Goal: Information Seeking & Learning: Learn about a topic

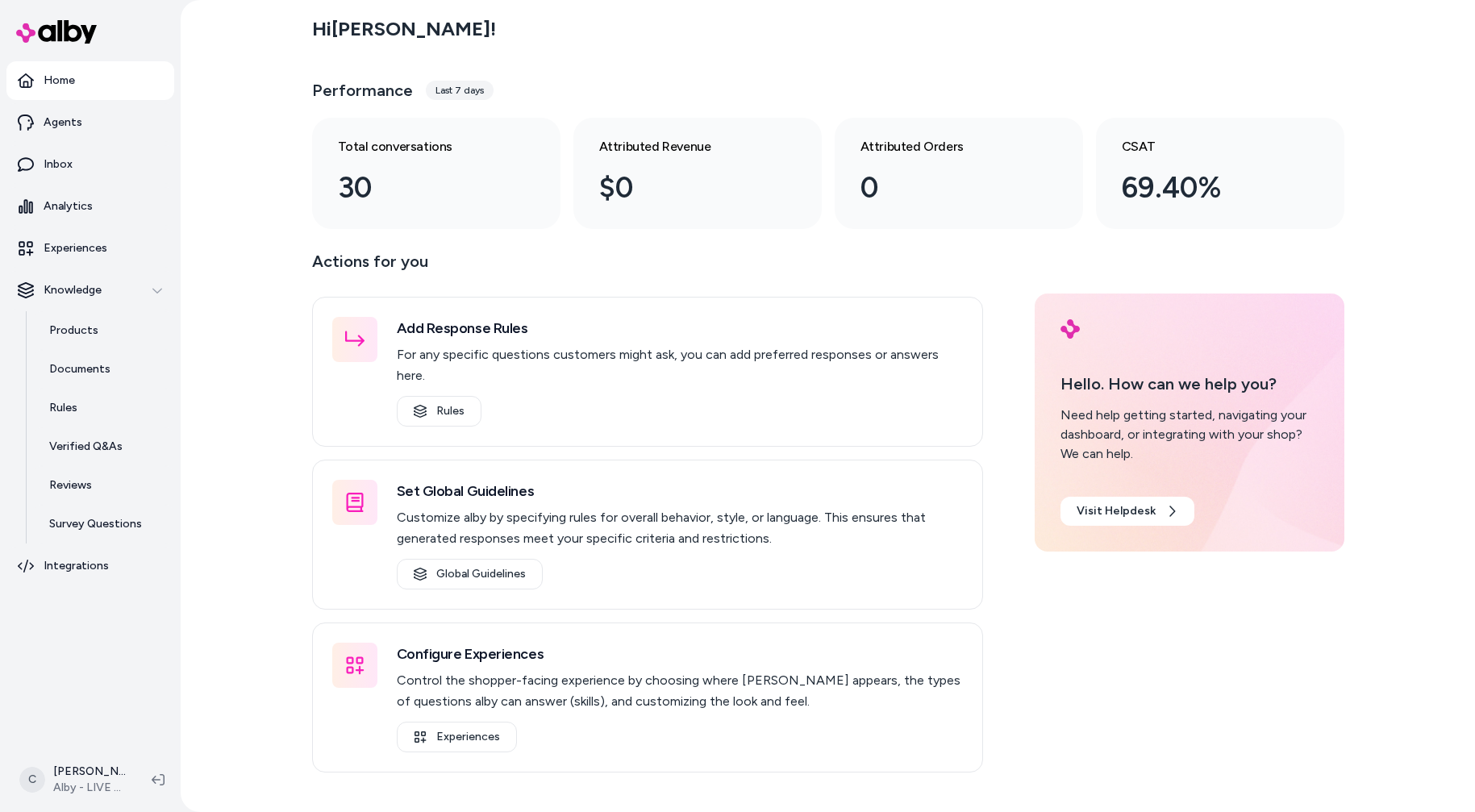
click at [46, 784] on html "Home Agents Inbox Analytics Experiences Knowledge Products Documents Rules Veri…" at bounding box center [738, 406] width 1475 height 812
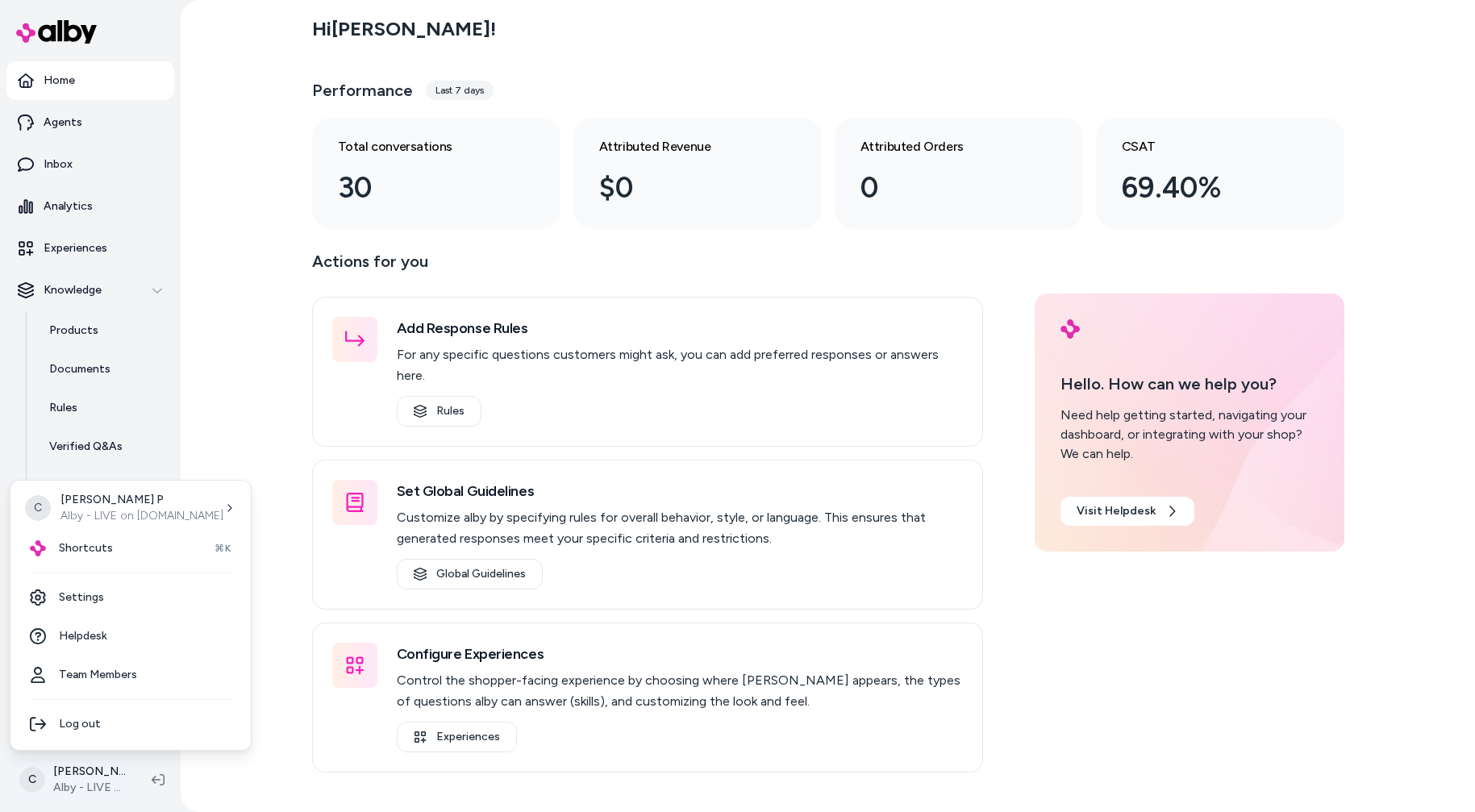
drag, startPoint x: 82, startPoint y: 801, endPoint x: 76, endPoint y: 781, distance: 20.9
click at [82, 799] on html "Home Agents Inbox Analytics Experiences Knowledge Products Documents Rules Veri…" at bounding box center [738, 406] width 1475 height 812
click at [76, 775] on html "Home Agents Inbox Analytics Experiences Knowledge Products Documents Rules Veri…" at bounding box center [738, 406] width 1475 height 812
click at [91, 556] on div "Shortcuts ⌘K" at bounding box center [131, 548] width 228 height 39
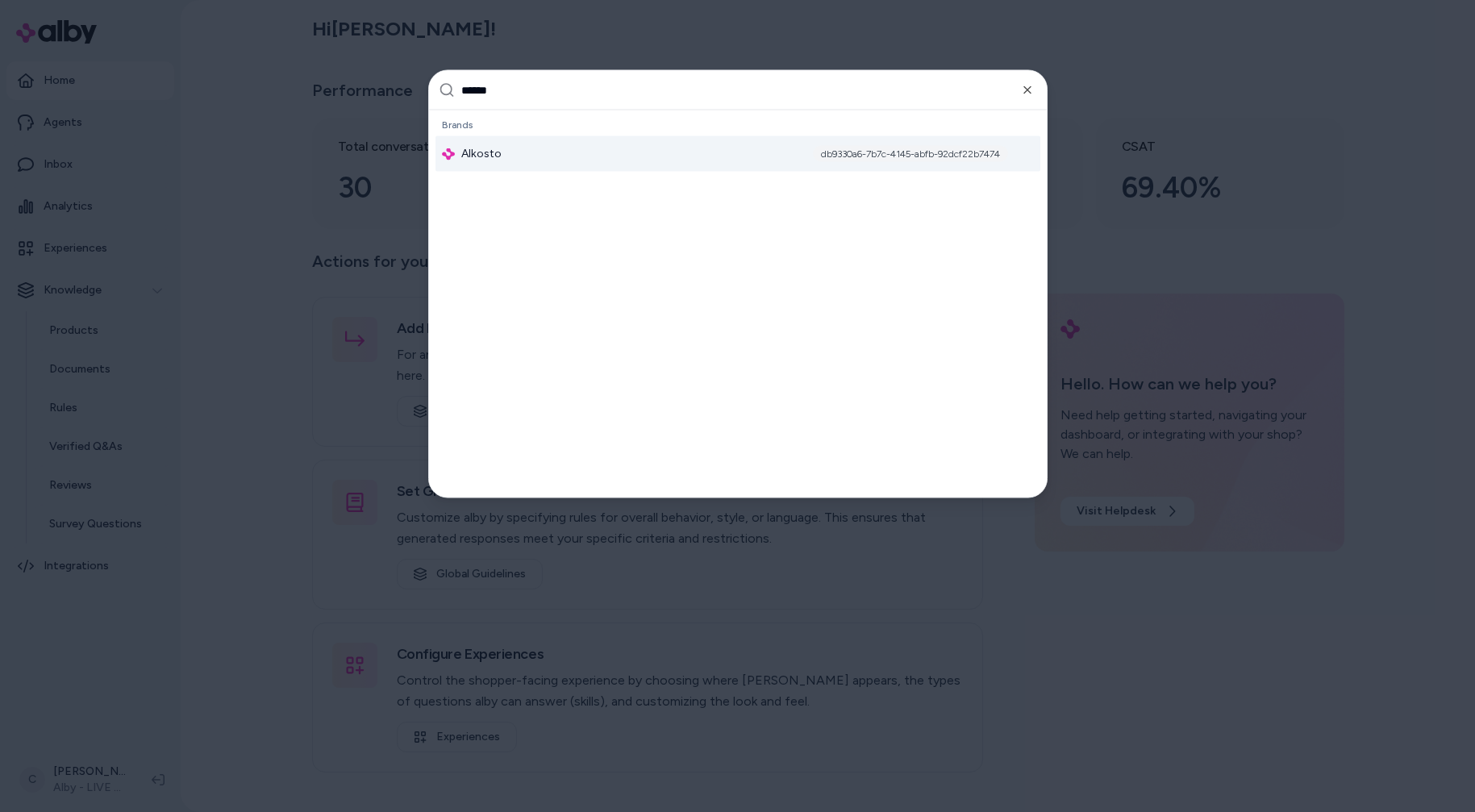
type input "*******"
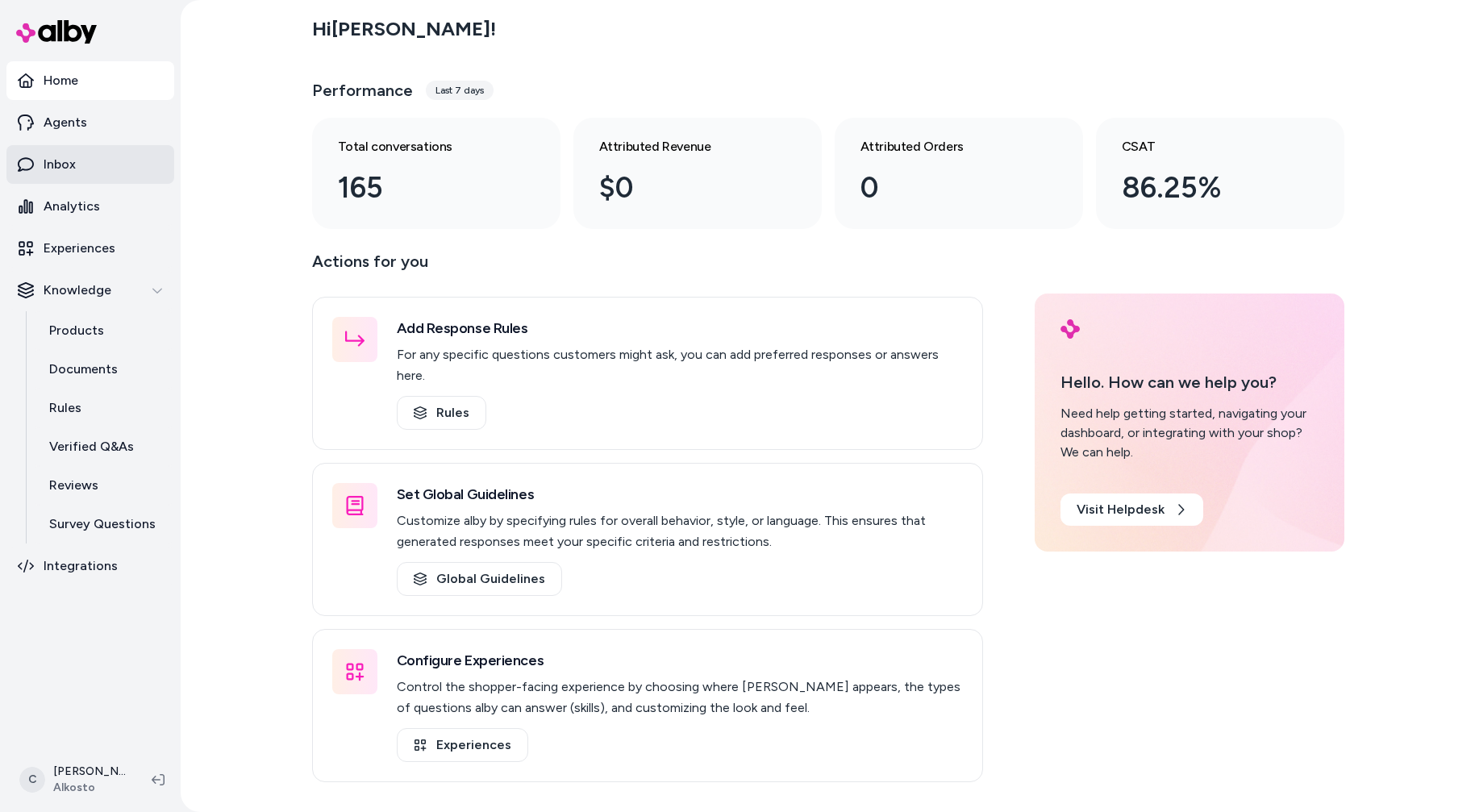
click at [111, 156] on link "Inbox" at bounding box center [90, 165] width 168 height 39
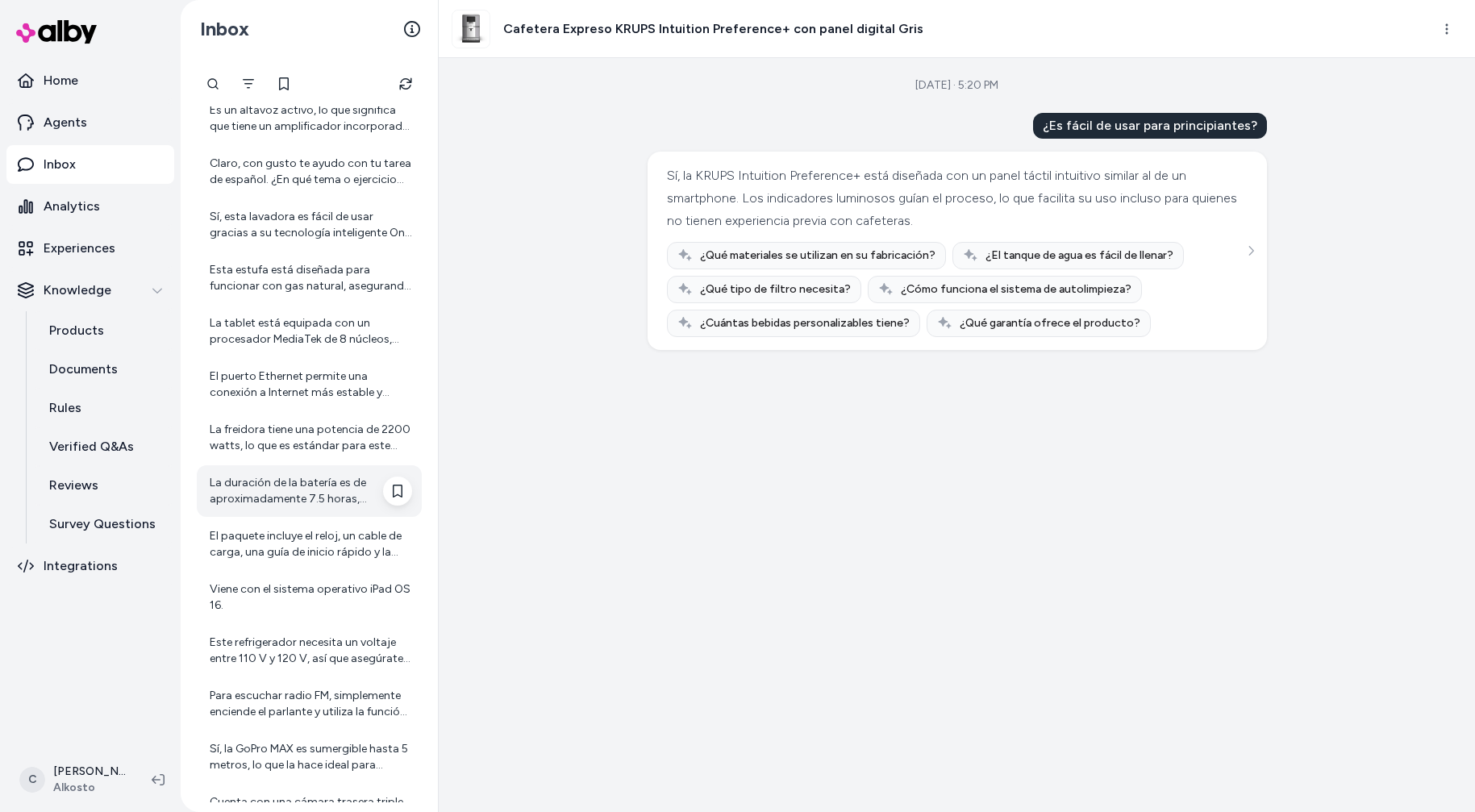
scroll to position [950, 0]
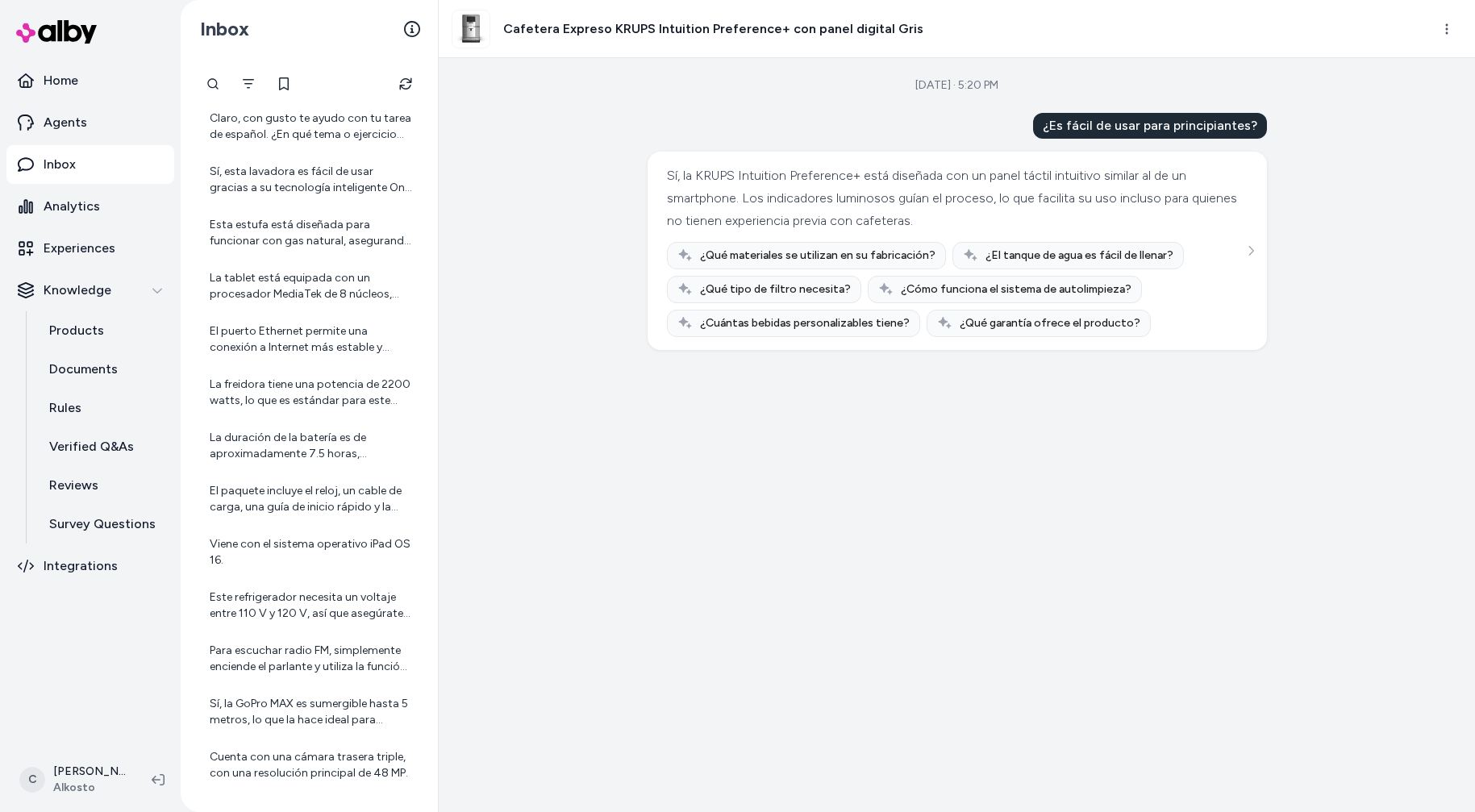
click at [100, 646] on nav "Home Agents Inbox Analytics Experiences Knowledge Products Documents Rules Veri…" at bounding box center [90, 403] width 168 height 683
click at [137, 324] on link "Products" at bounding box center [103, 330] width 141 height 39
click at [148, 323] on link "Products" at bounding box center [103, 330] width 141 height 39
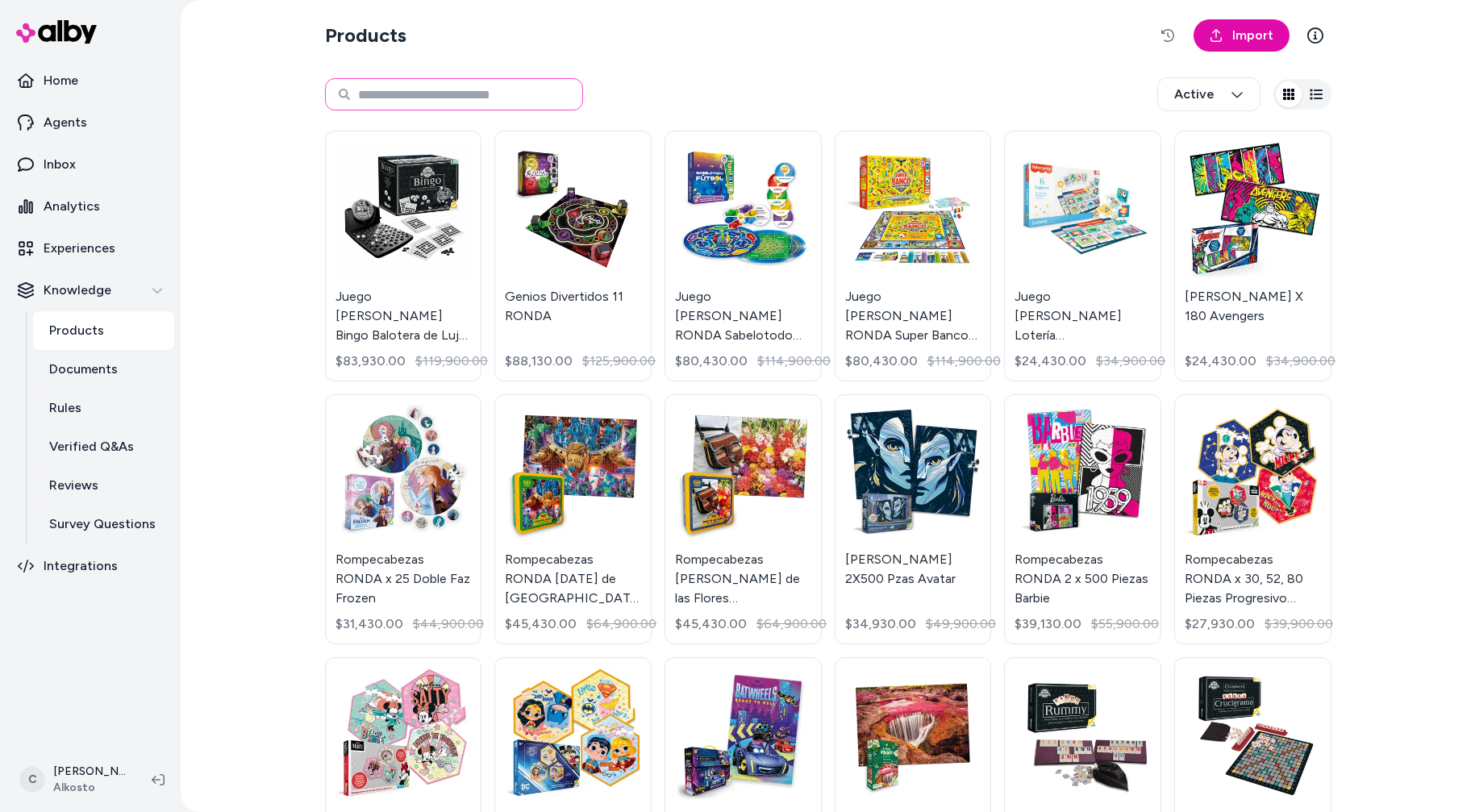
click at [473, 95] on input at bounding box center [454, 94] width 258 height 32
type input "**"
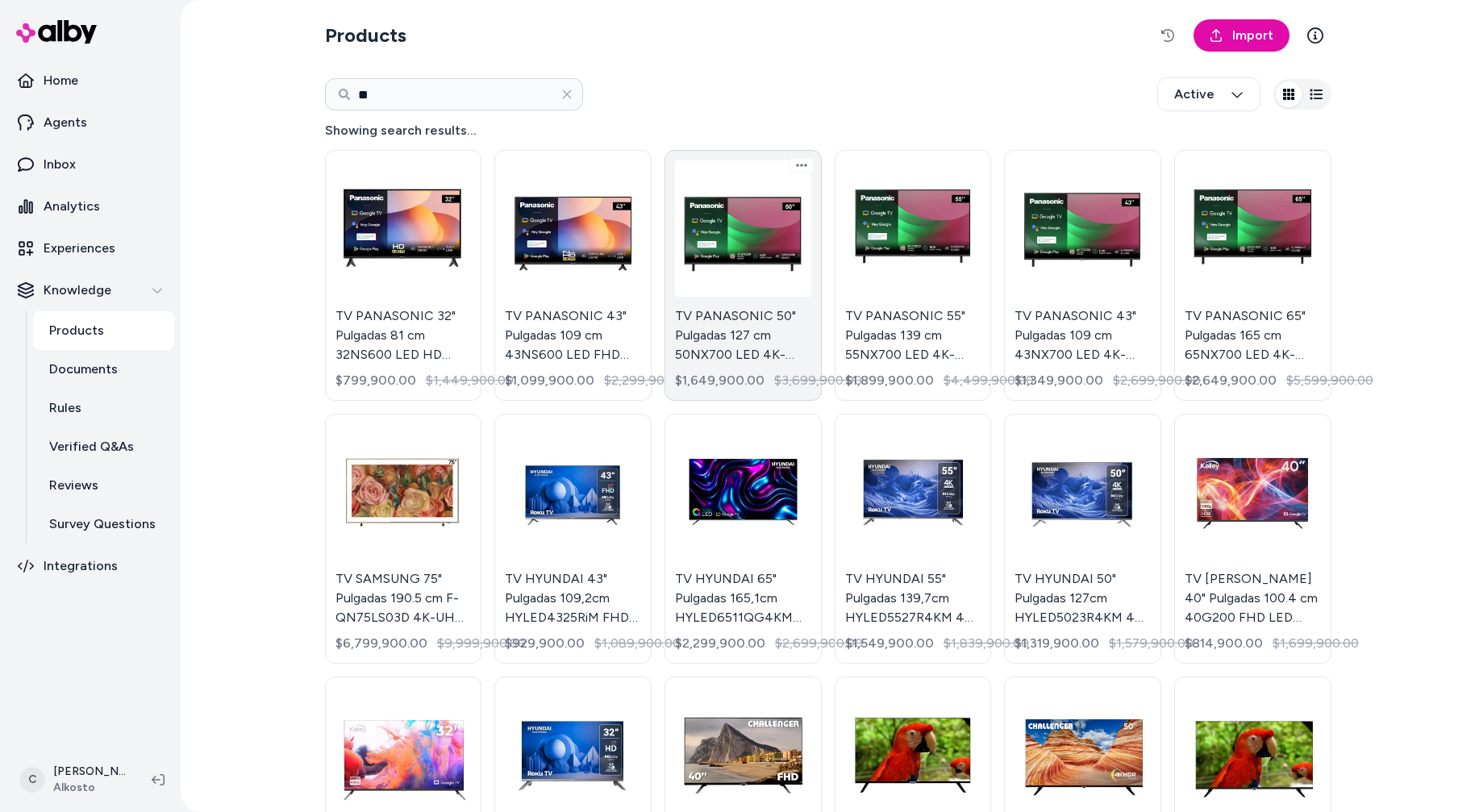
click at [717, 355] on link "TV PANASONIC 50" Pulgadas 127 cm 50NX700 LED 4K-UHD Smart TV Google TV $1,649,9…" at bounding box center [744, 275] width 158 height 251
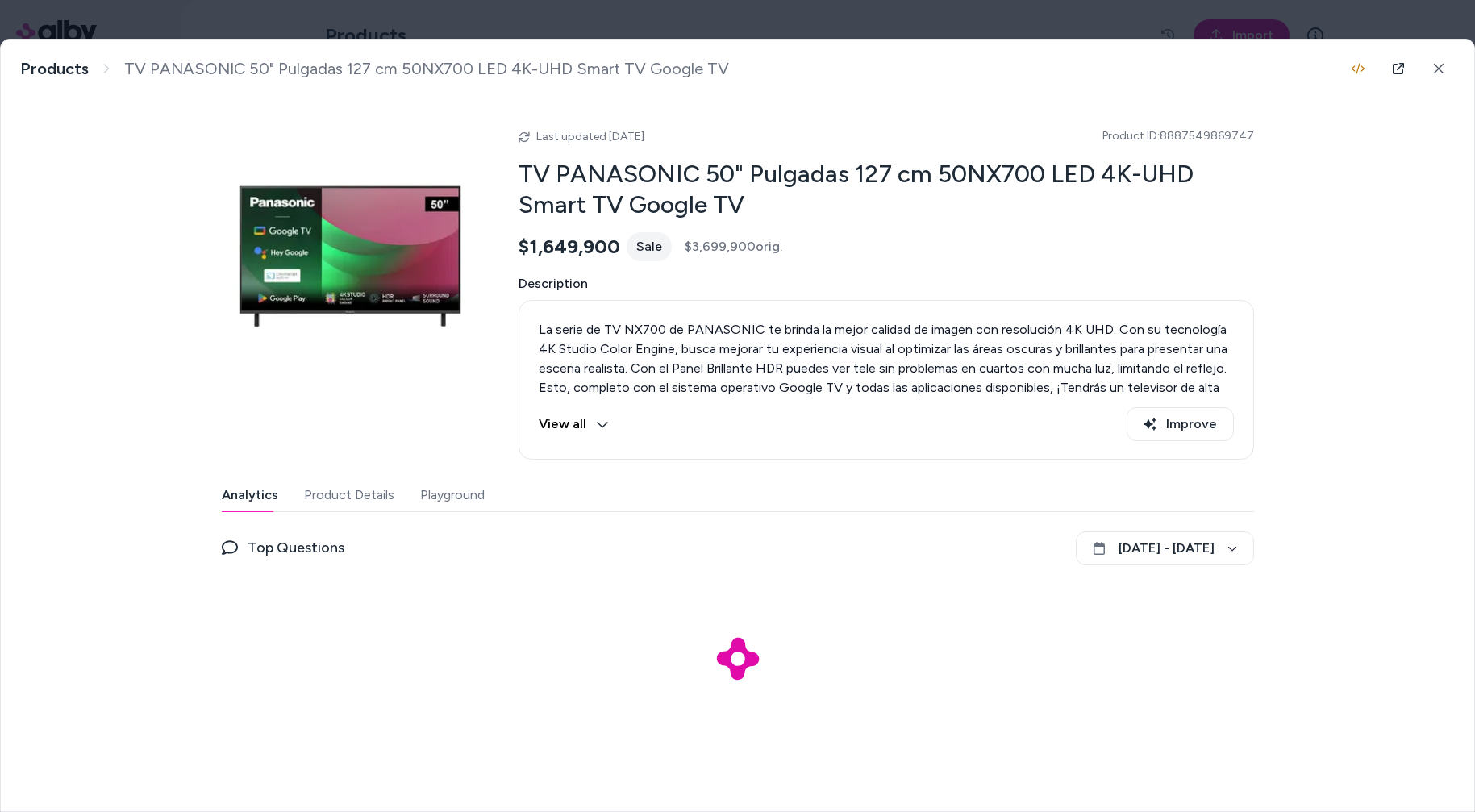
click at [356, 508] on button "Product Details" at bounding box center [349, 495] width 90 height 32
click at [417, 496] on button "Playground" at bounding box center [451, 495] width 68 height 32
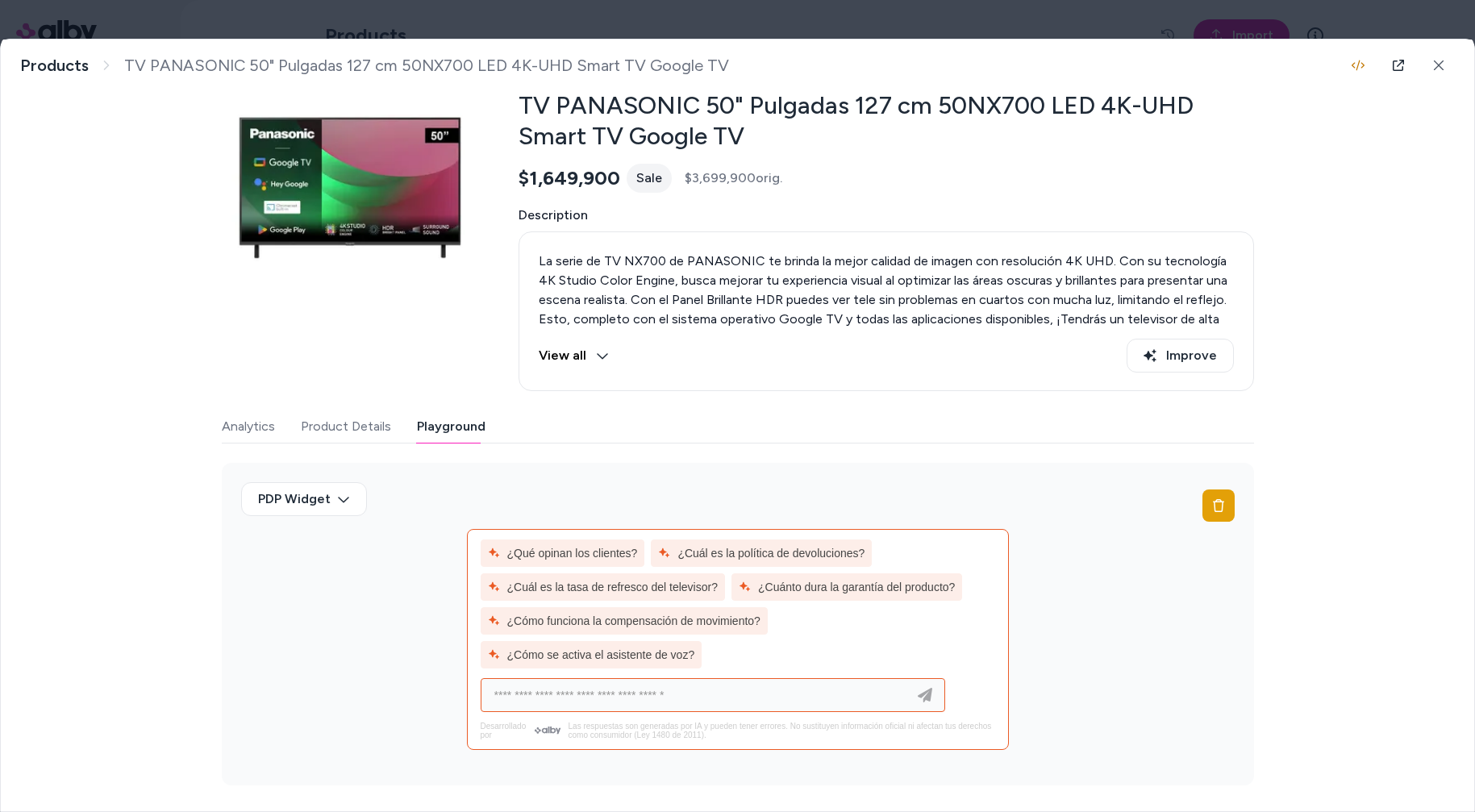
click at [649, 701] on input at bounding box center [696, 695] width 424 height 19
type input "**********"
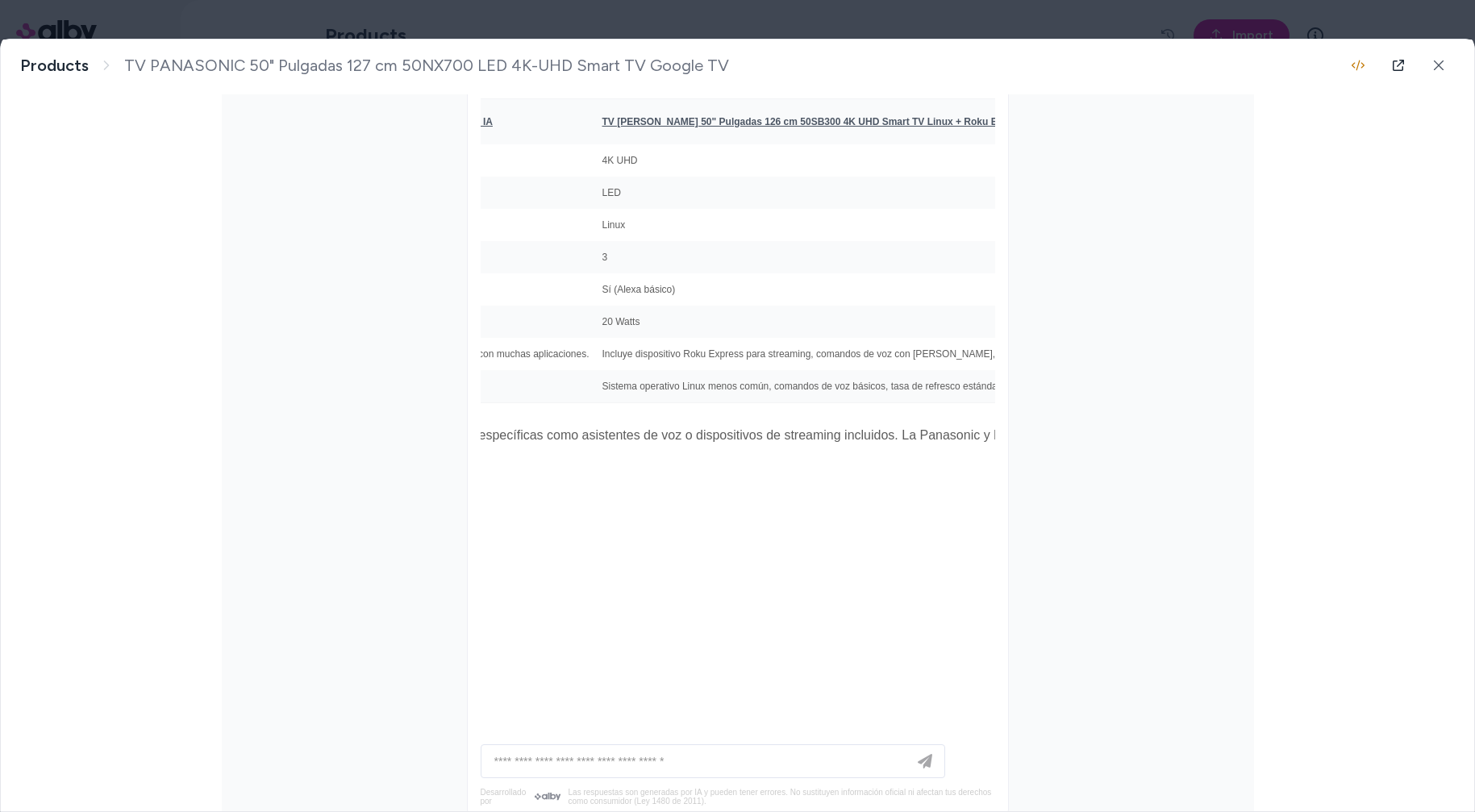
scroll to position [420, 0]
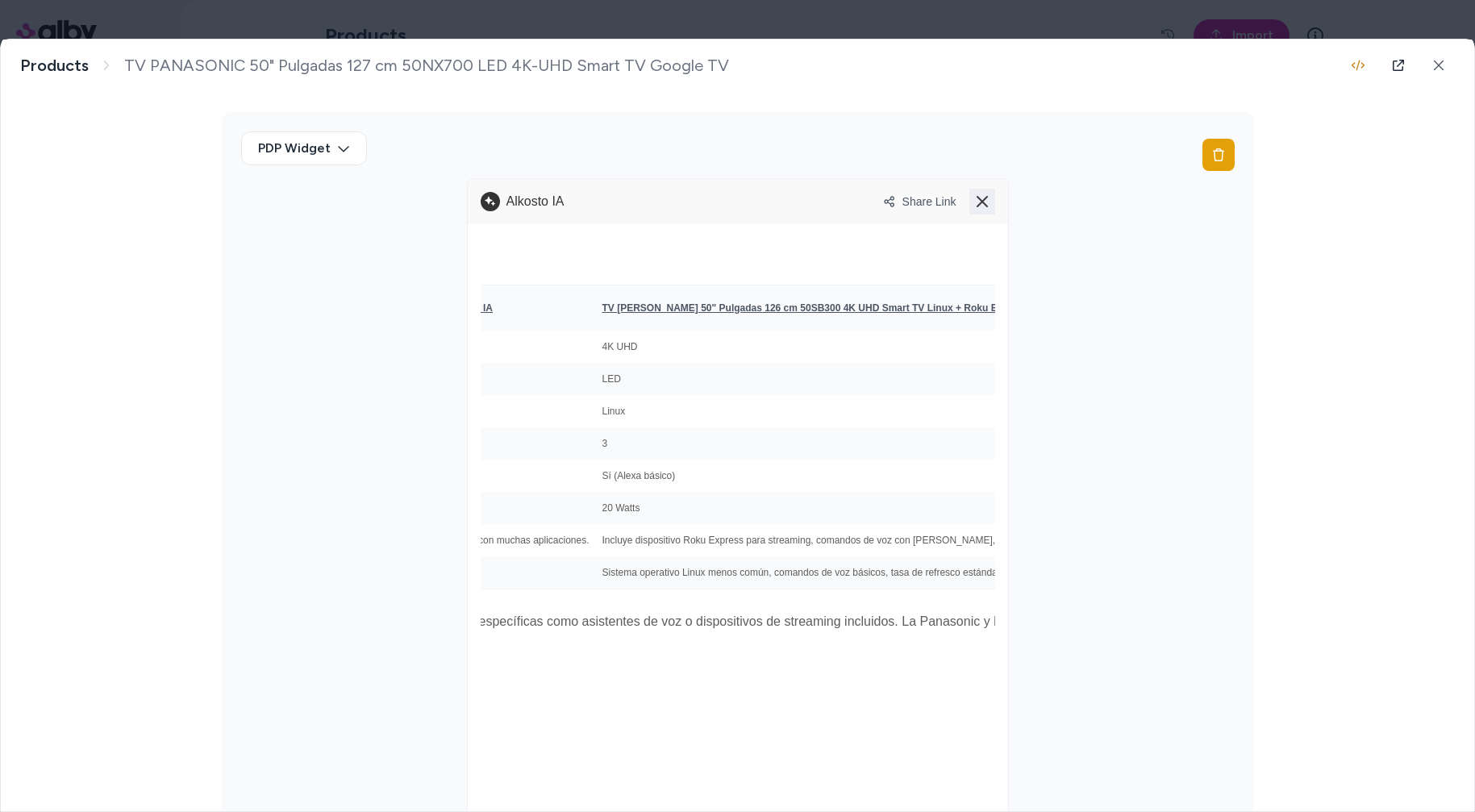
click at [972, 204] on icon at bounding box center [982, 201] width 19 height 19
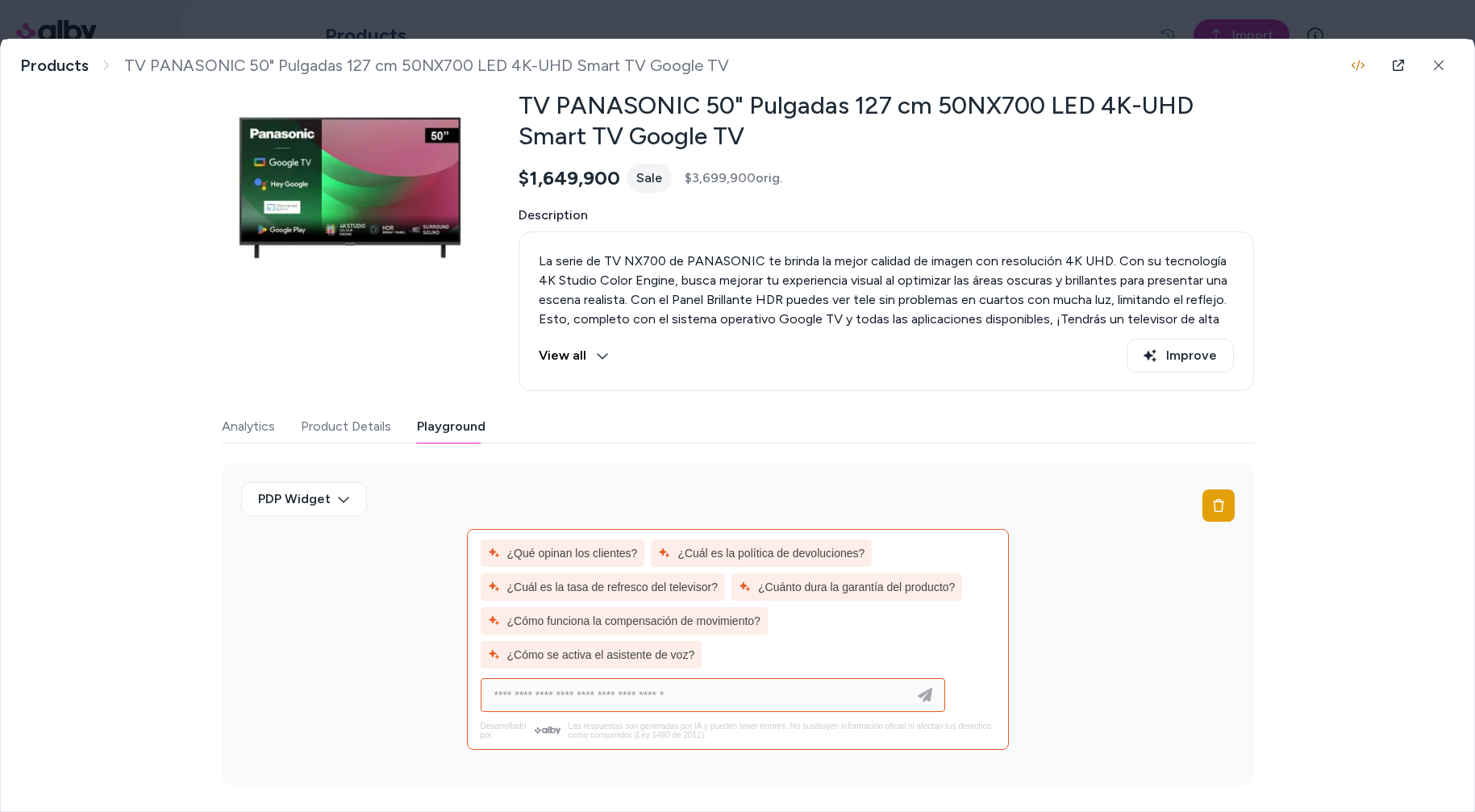
click at [594, 698] on input at bounding box center [696, 695] width 424 height 19
click at [596, 686] on input at bounding box center [696, 695] width 424 height 19
click at [1071, 16] on div at bounding box center [738, 406] width 1475 height 812
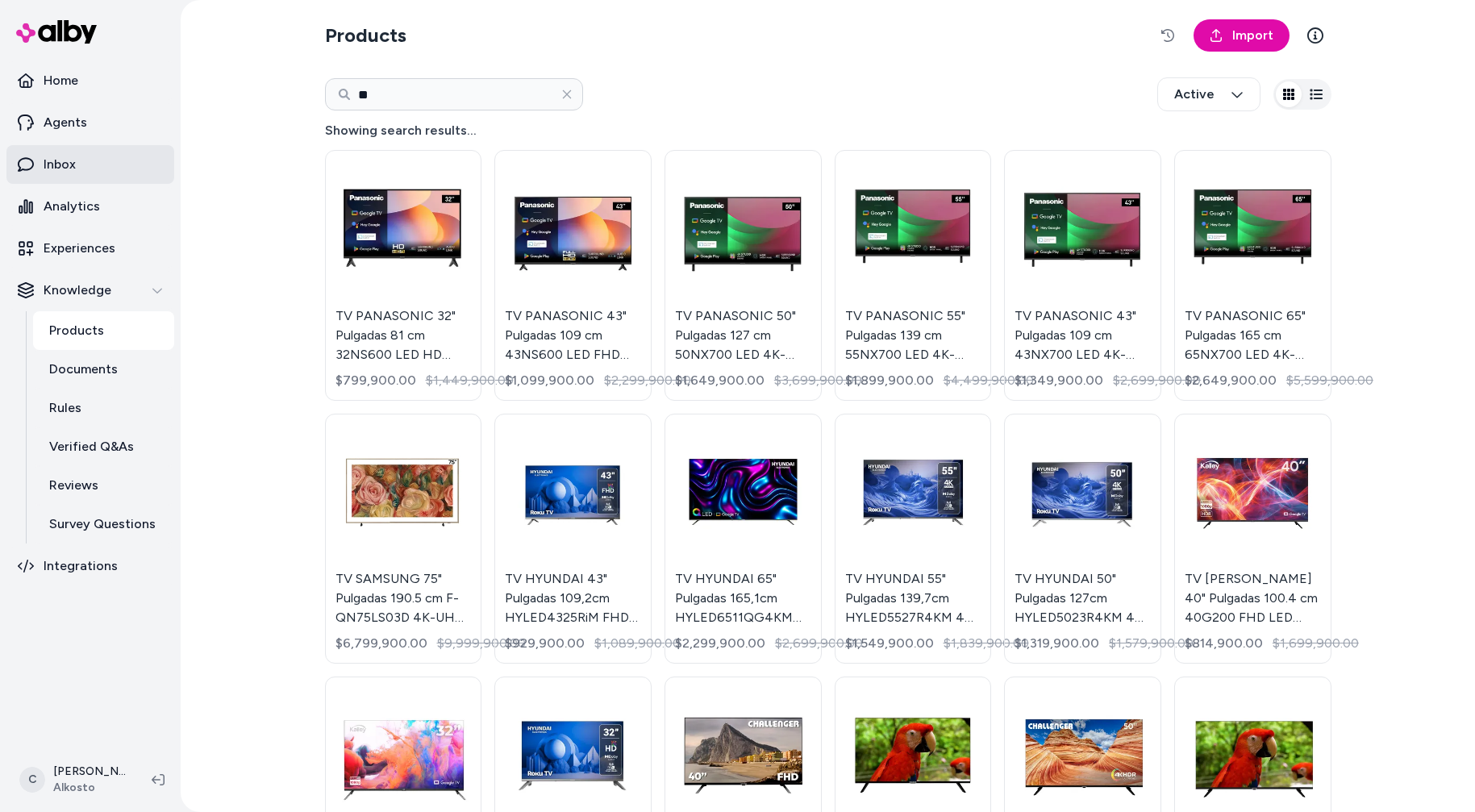
click at [100, 165] on link "Inbox" at bounding box center [90, 165] width 168 height 39
click at [108, 167] on link "Inbox" at bounding box center [90, 165] width 168 height 39
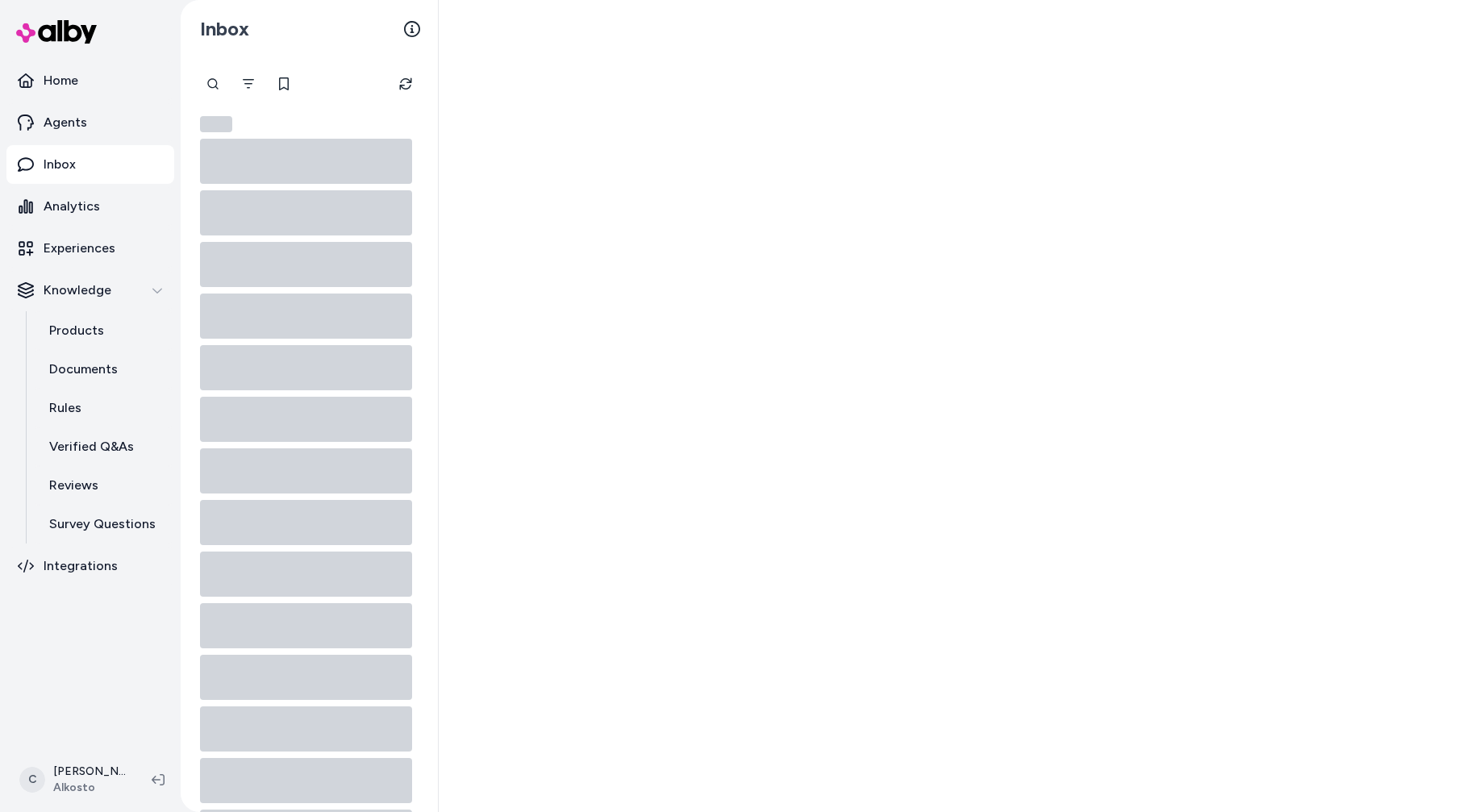
click at [201, 87] on div at bounding box center [213, 83] width 32 height 32
click at [251, 87] on input "text" at bounding box center [273, 83] width 153 height 32
paste input "**********"
type input "**********"
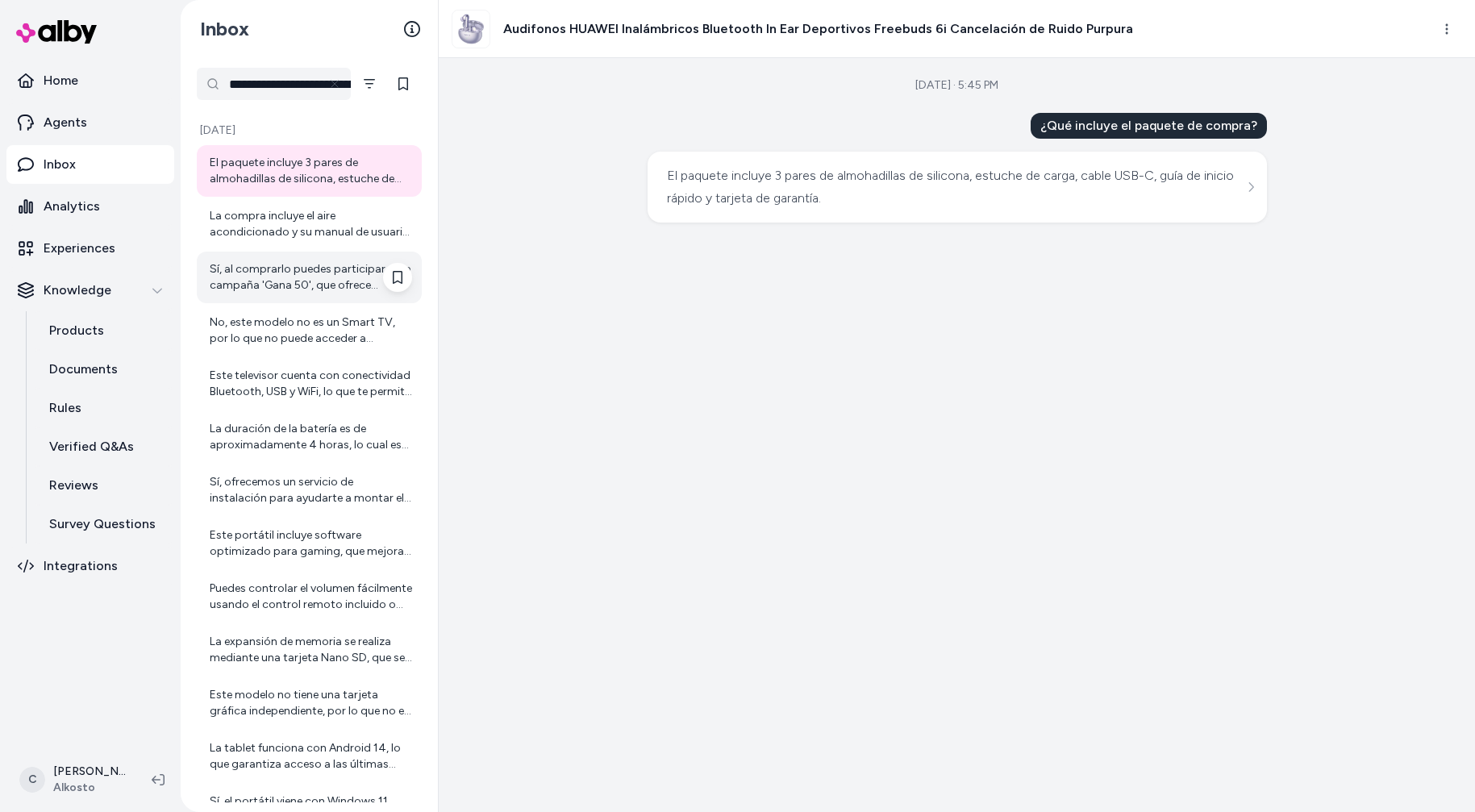
click at [279, 272] on div "Sí, al comprarlo puedes participar en la campaña 'Gana 50', que ofrece sorpresa…" at bounding box center [310, 277] width 202 height 32
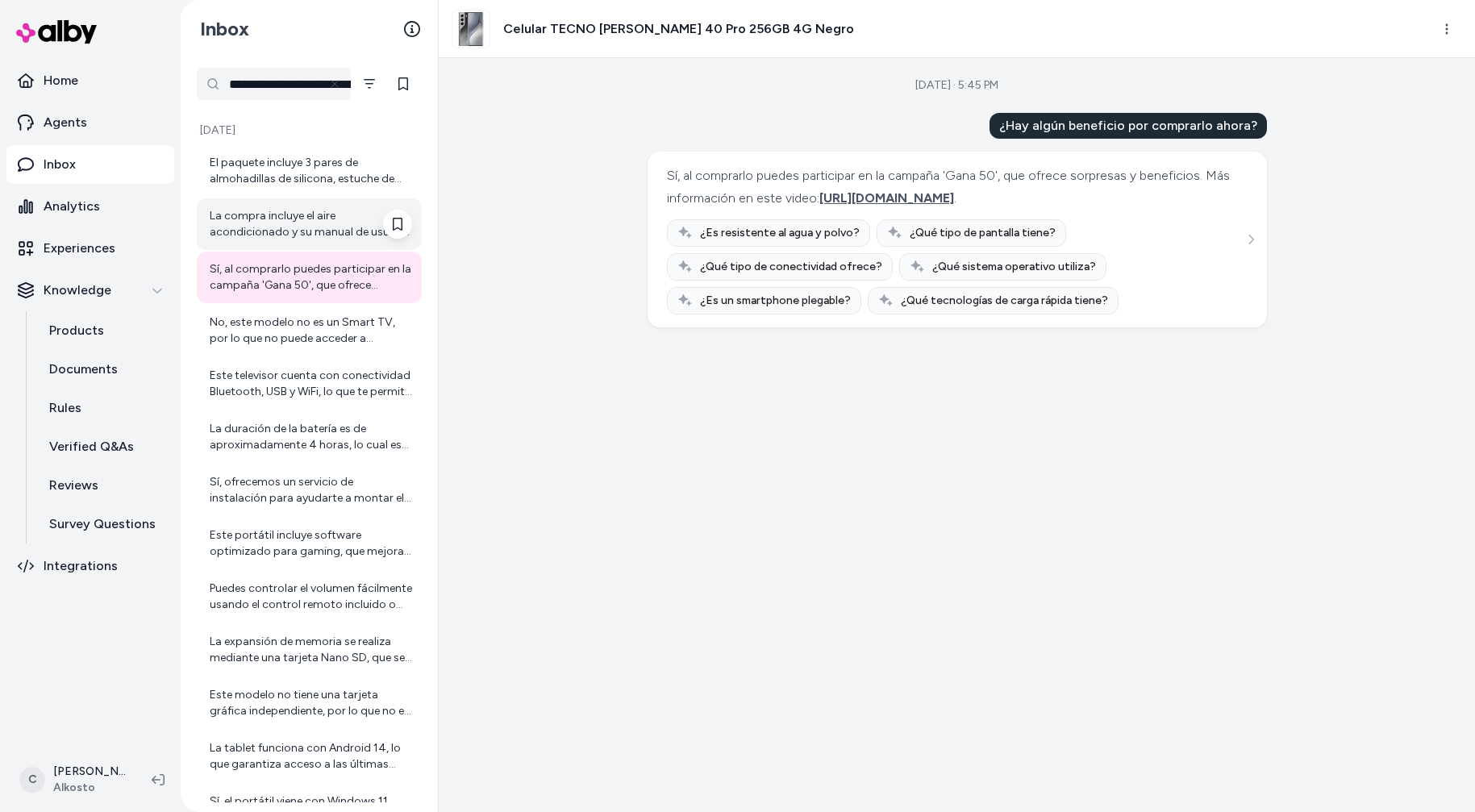
click at [297, 210] on div "La compra incluye el aire acondicionado y su manual de usuario, pero no incluye…" at bounding box center [310, 224] width 202 height 32
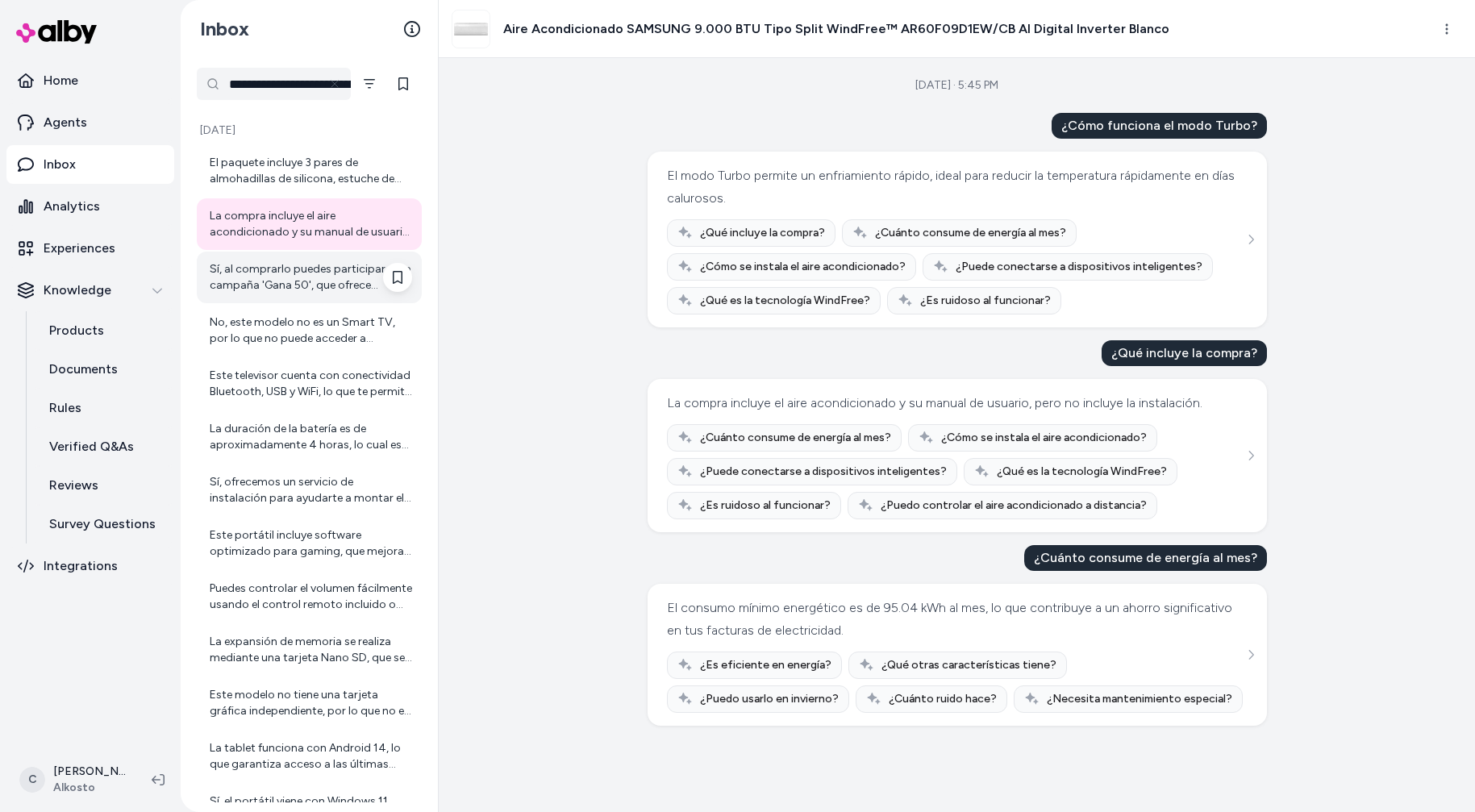
click at [281, 257] on div "Sí, al comprarlo puedes participar en la campaña 'Gana 50', que ofrece sorpresa…" at bounding box center [309, 277] width 225 height 52
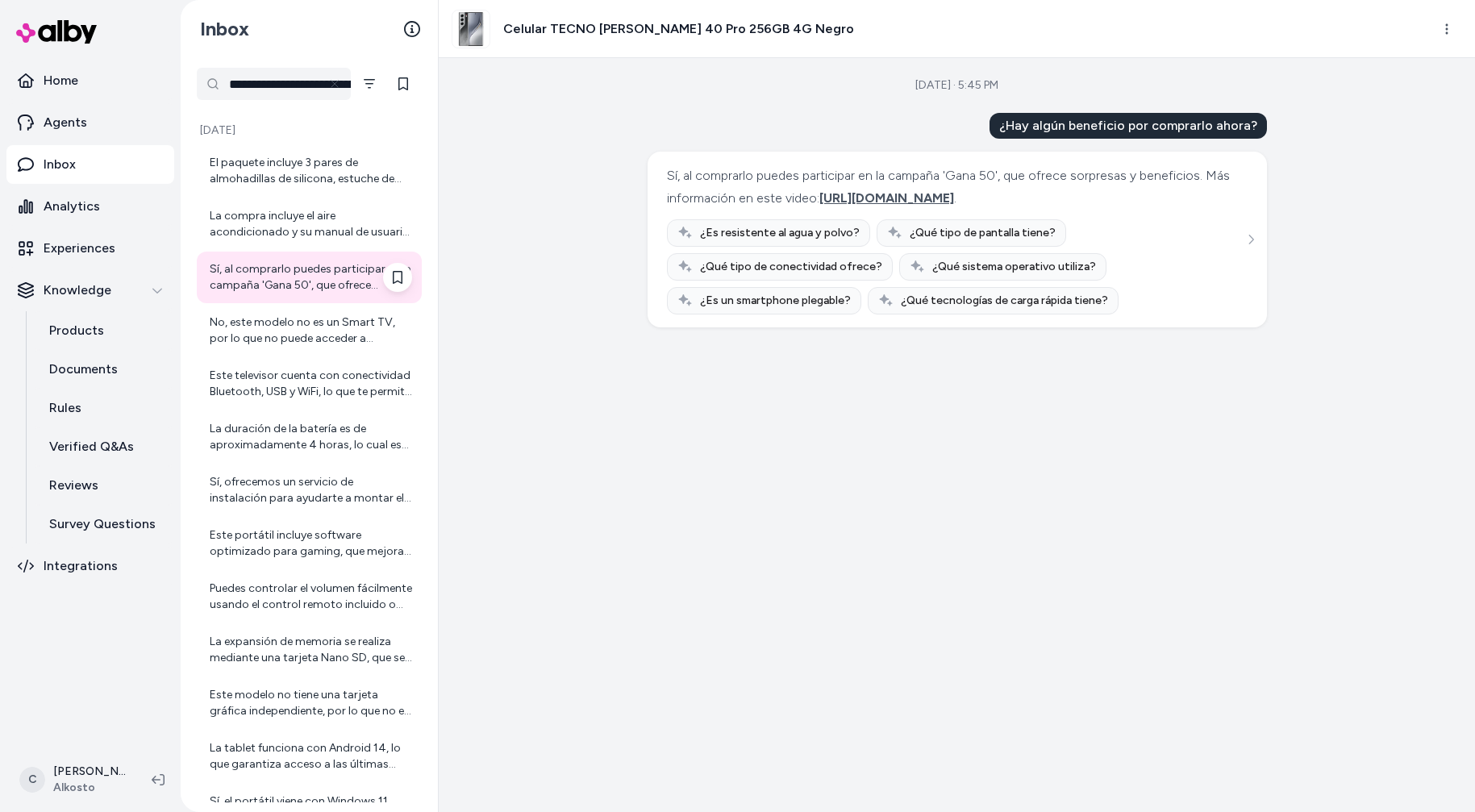
click at [312, 281] on div "Sí, al comprarlo puedes participar en la campaña 'Gana 50', que ofrece sorpresa…" at bounding box center [310, 277] width 202 height 32
click at [849, 206] on span "https://videos.demoup.com/540p/2022/0719/201747.mp4" at bounding box center [886, 197] width 135 height 15
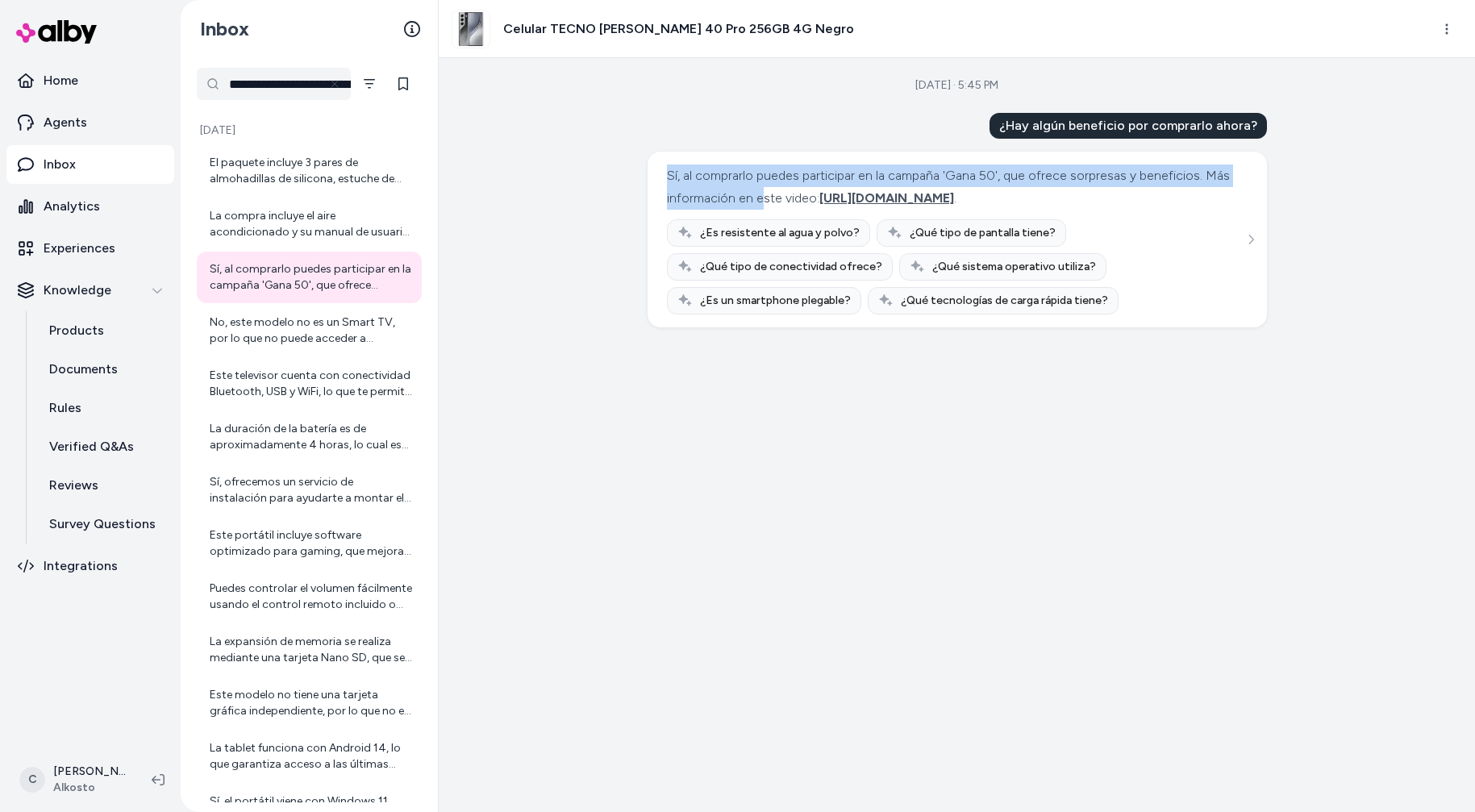
drag, startPoint x: 759, startPoint y: 159, endPoint x: 791, endPoint y: 193, distance: 46.7
click at [791, 193] on div "Sí, al comprarlo puedes participar en la campaña 'Gana 50', que ofrece sorpresa…" at bounding box center [956, 239] width 619 height 176
click at [791, 193] on div "Sí, al comprarlo puedes participar en la campaña 'Gana 50', que ofrece sorpresa…" at bounding box center [955, 187] width 576 height 46
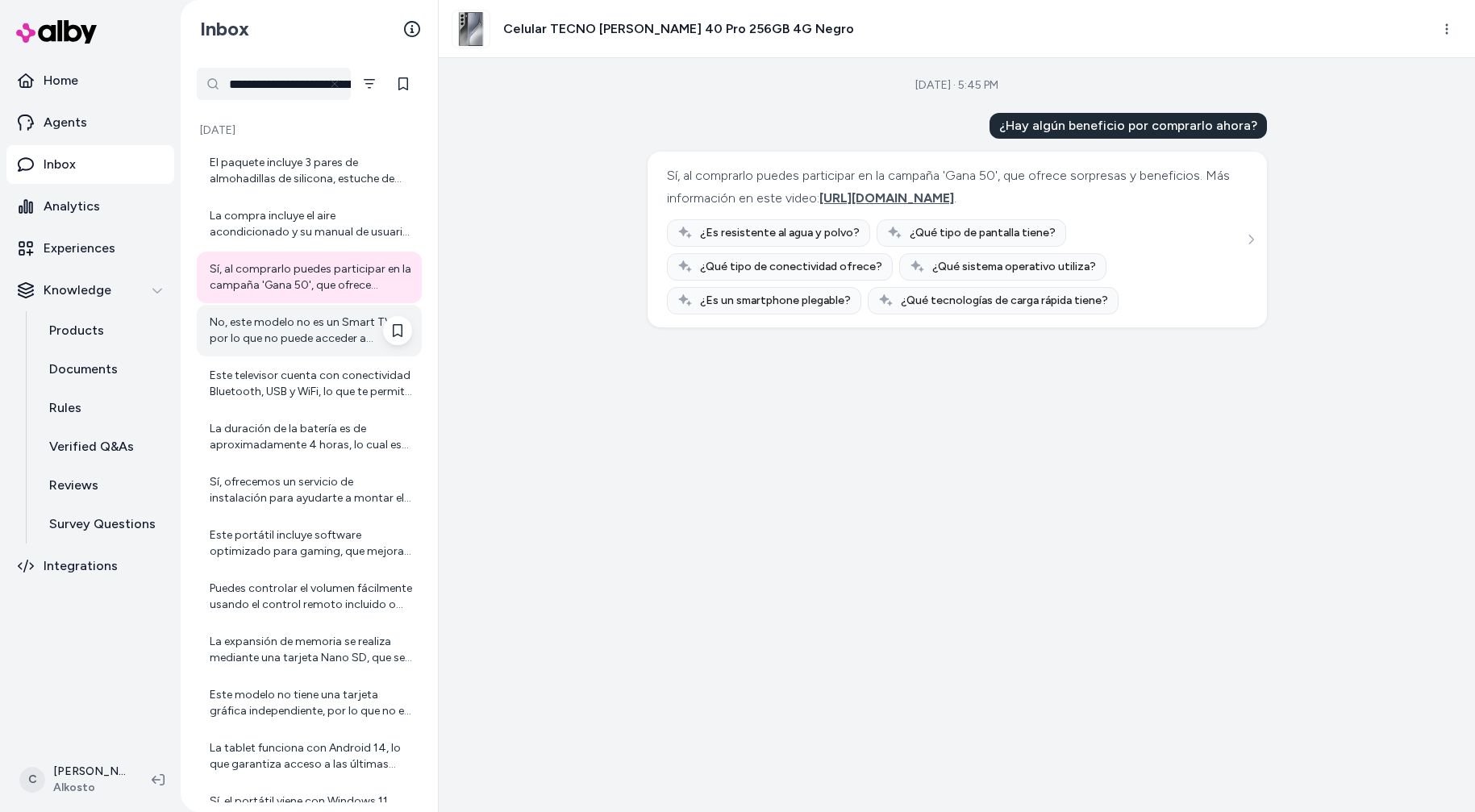
click at [271, 321] on div "No, este modelo no es un Smart TV, por lo que no puede acceder a aplicaciones c…" at bounding box center [310, 330] width 202 height 32
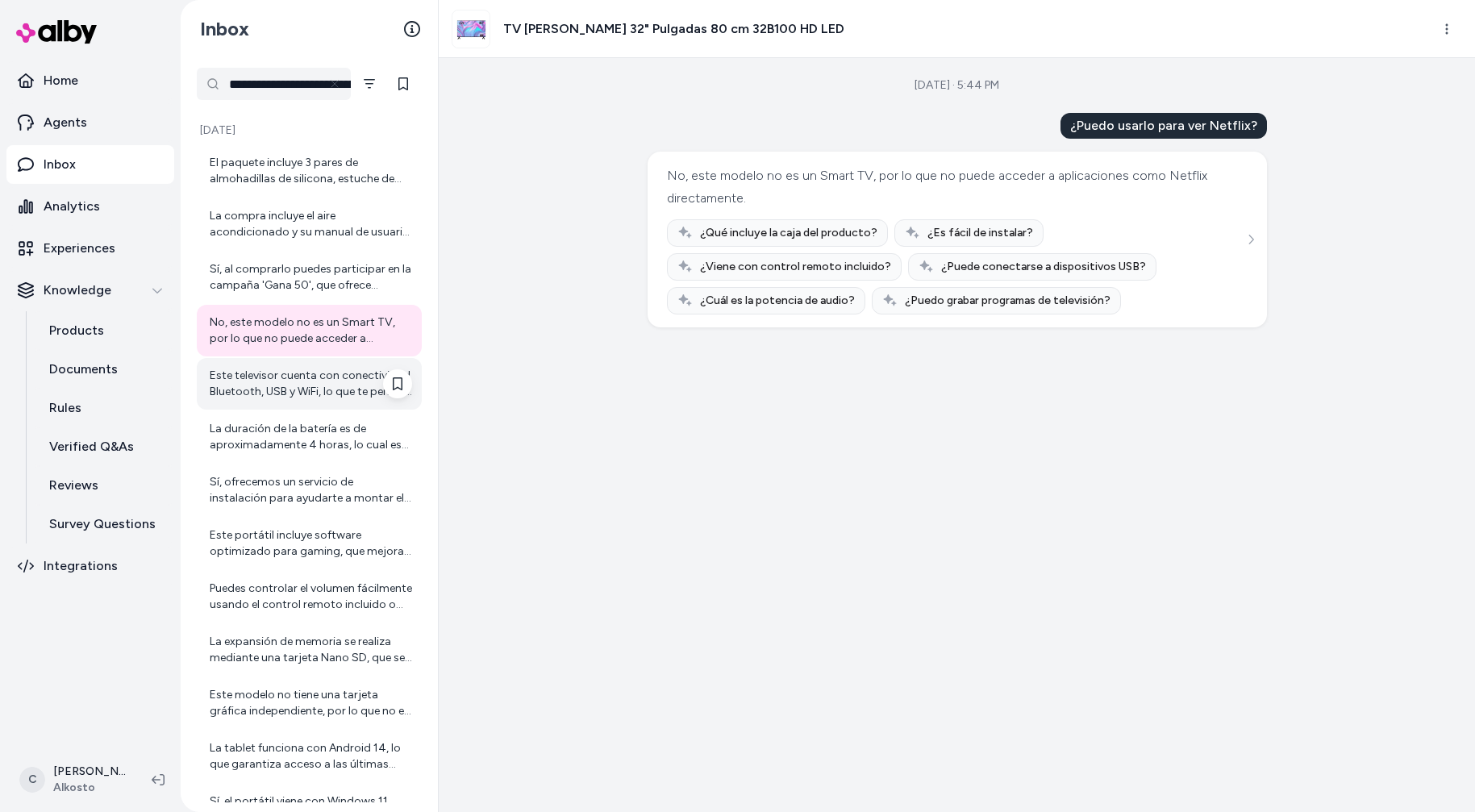
click at [312, 371] on div "Este televisor cuenta con conectividad Bluetooth, USB y WiFi, lo que te permite…" at bounding box center [310, 384] width 202 height 32
click at [268, 392] on div "Este televisor cuenta con conectividad Bluetooth, USB y WiFi, lo que te permite…" at bounding box center [310, 384] width 202 height 32
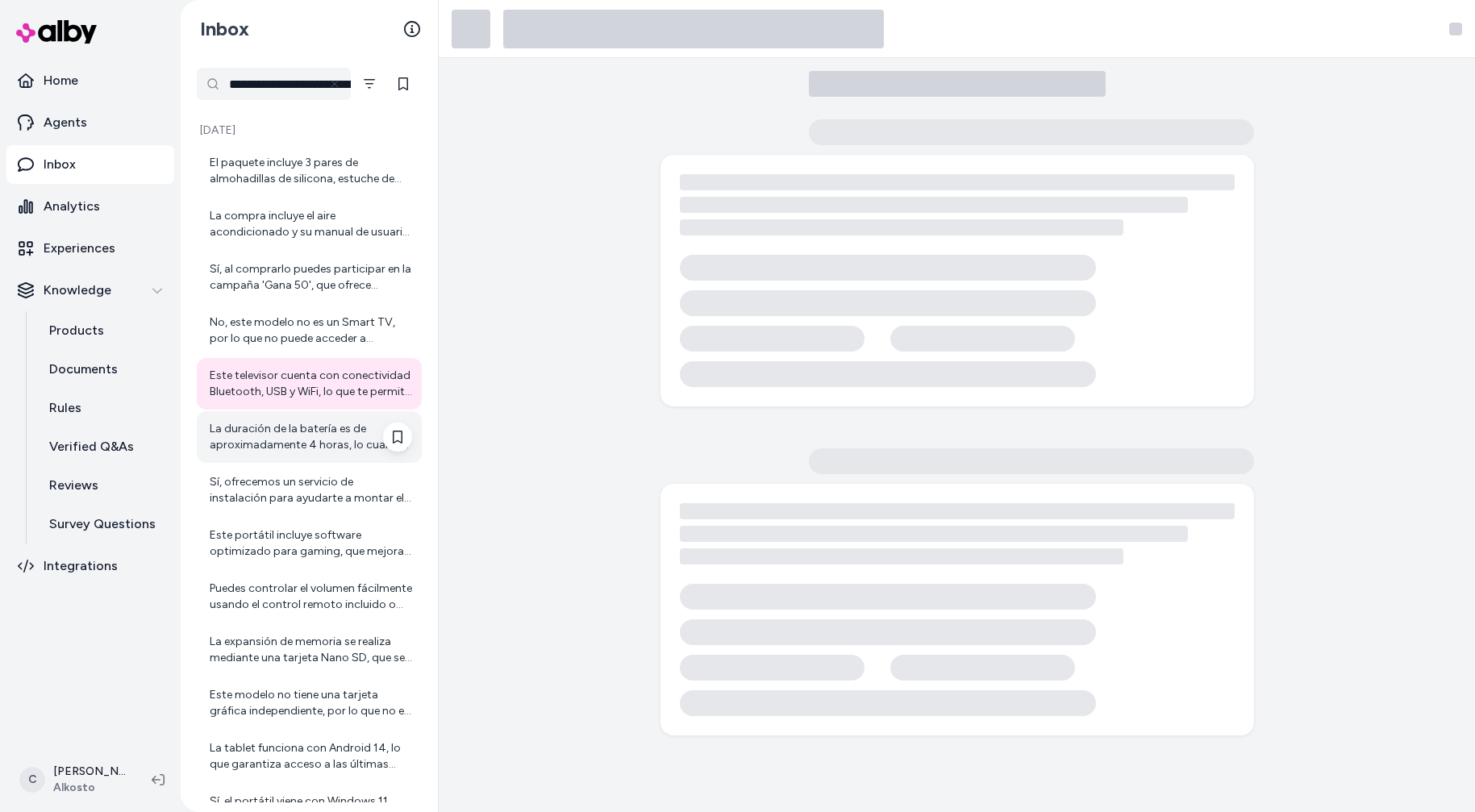
click at [284, 449] on div "La duración de la batería es de aproximadamente 4 horas, lo cual es adecuado pa…" at bounding box center [310, 437] width 202 height 32
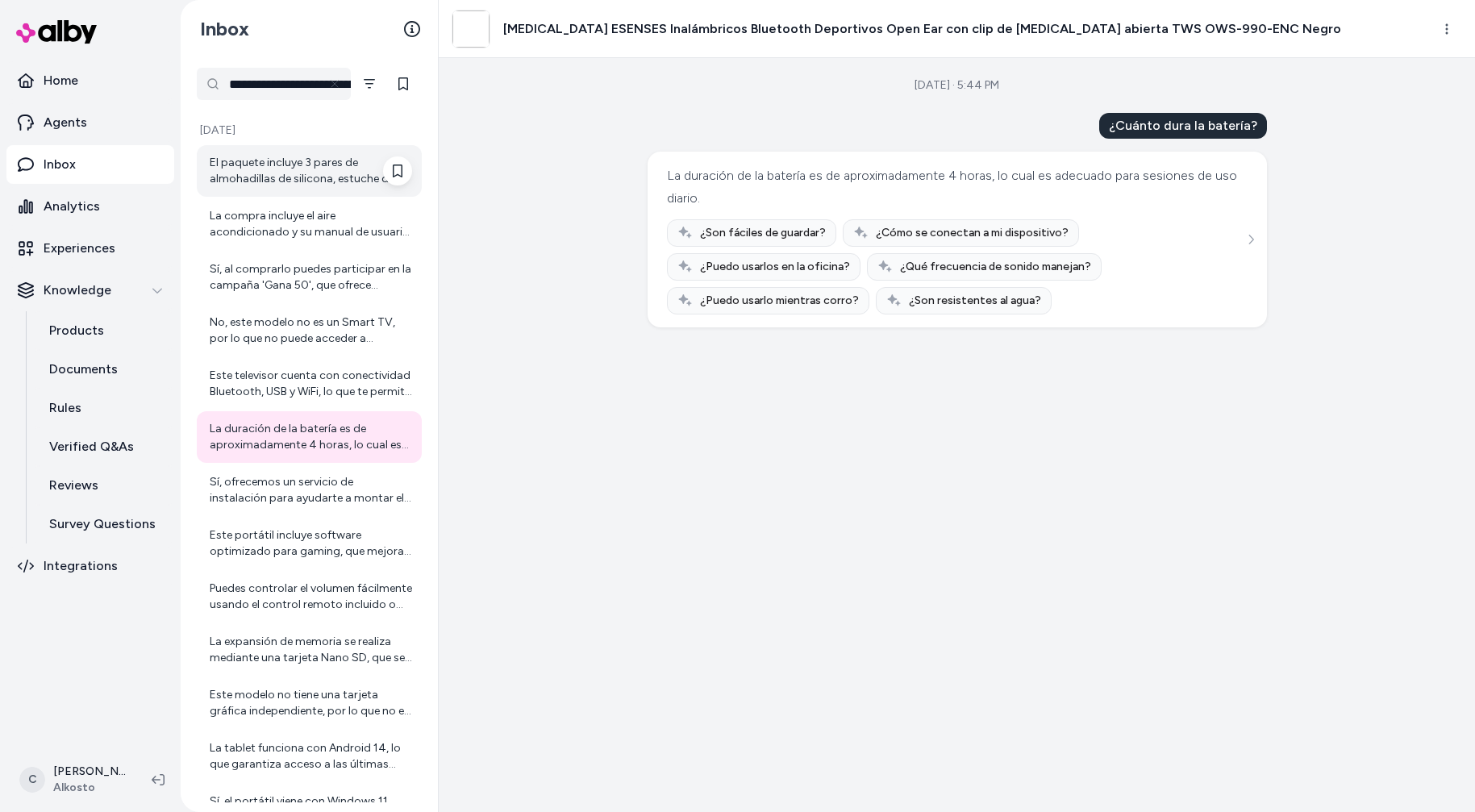
click at [326, 157] on div "El paquete incluye 3 pares de almohadillas de silicona, estuche de carga, cable…" at bounding box center [310, 171] width 202 height 32
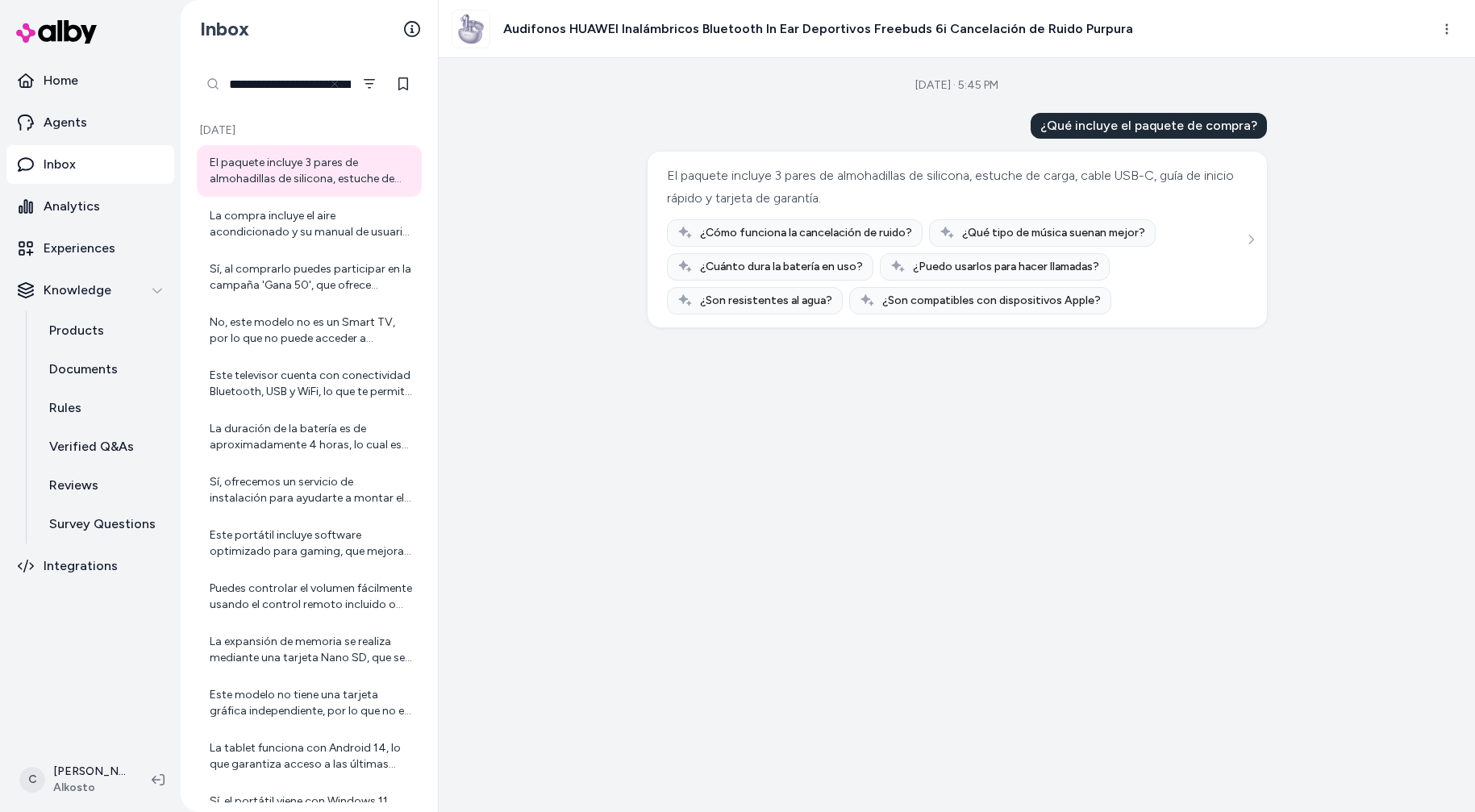
click at [285, 82] on input "**********" at bounding box center [274, 83] width 154 height 32
click at [311, 309] on div "No, este modelo no es un Smart TV, por lo que no puede acceder a aplicaciones c…" at bounding box center [309, 330] width 225 height 52
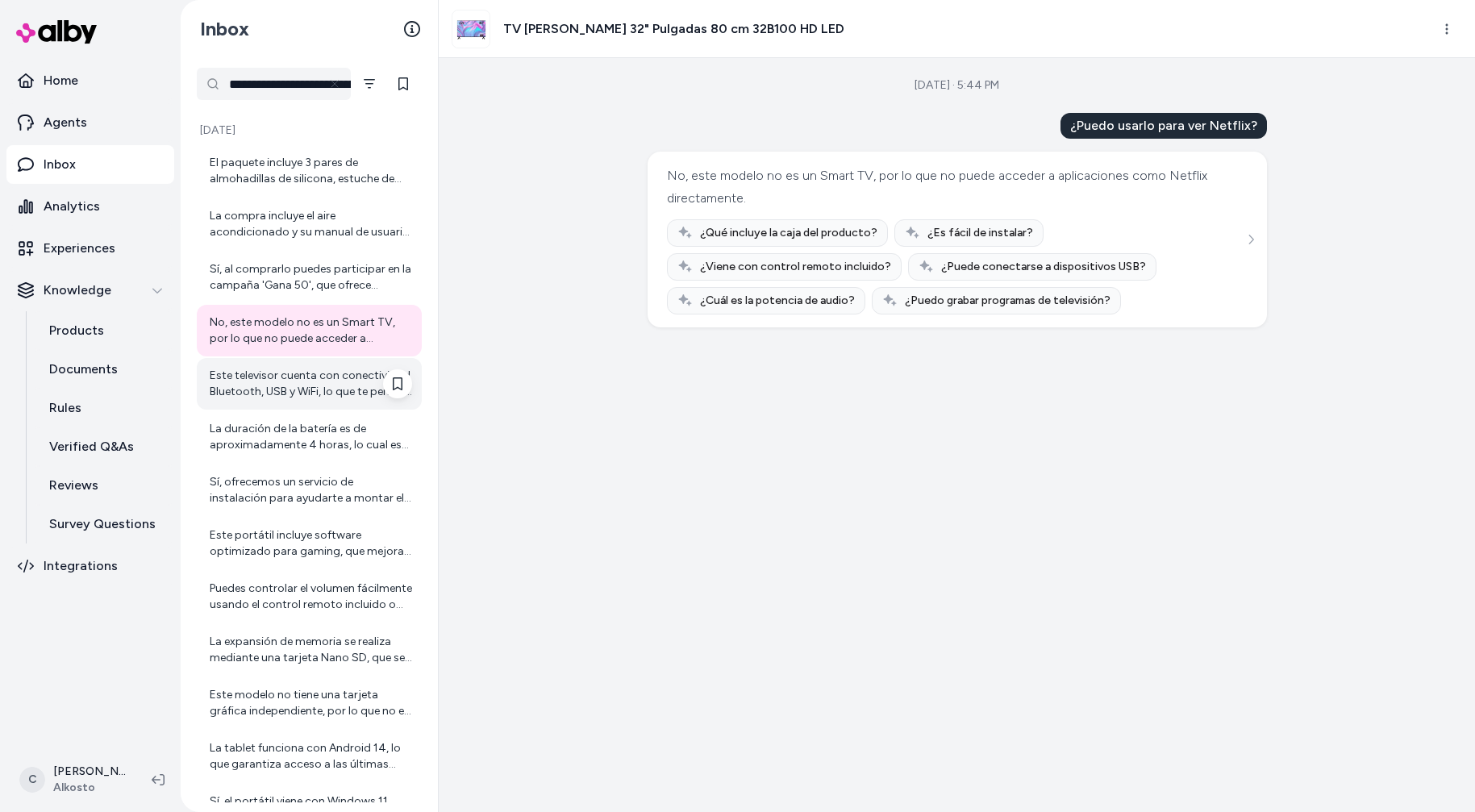
click at [316, 379] on div "Este televisor cuenta con conectividad Bluetooth, USB y WiFi, lo que te permite…" at bounding box center [310, 384] width 202 height 32
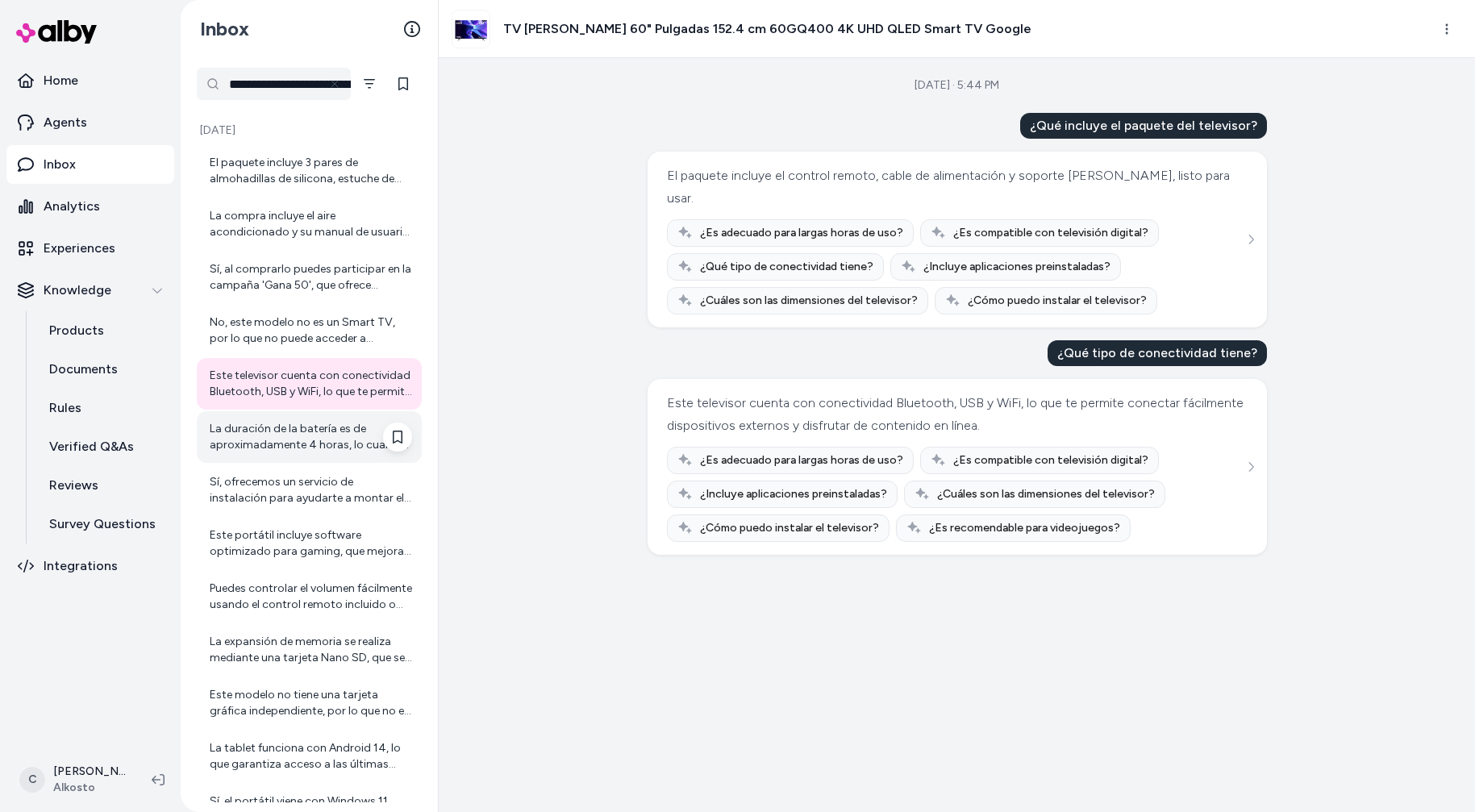
click at [305, 430] on div "La duración de la batería es de aproximadamente 4 horas, lo cual es adecuado pa…" at bounding box center [310, 437] width 202 height 32
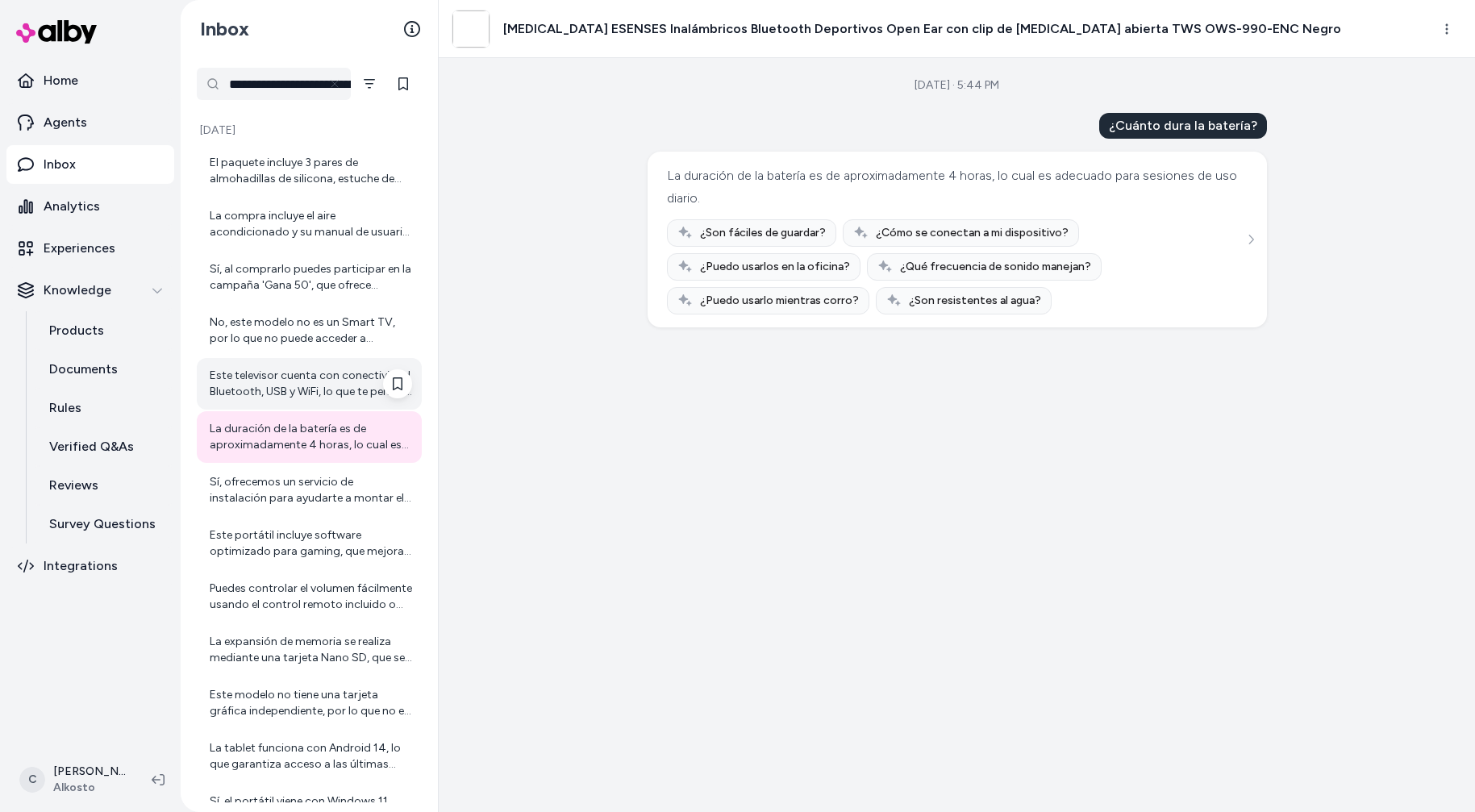
click at [293, 399] on div "Este televisor cuenta con conectividad Bluetooth, USB y WiFi, lo que te permite…" at bounding box center [310, 384] width 202 height 32
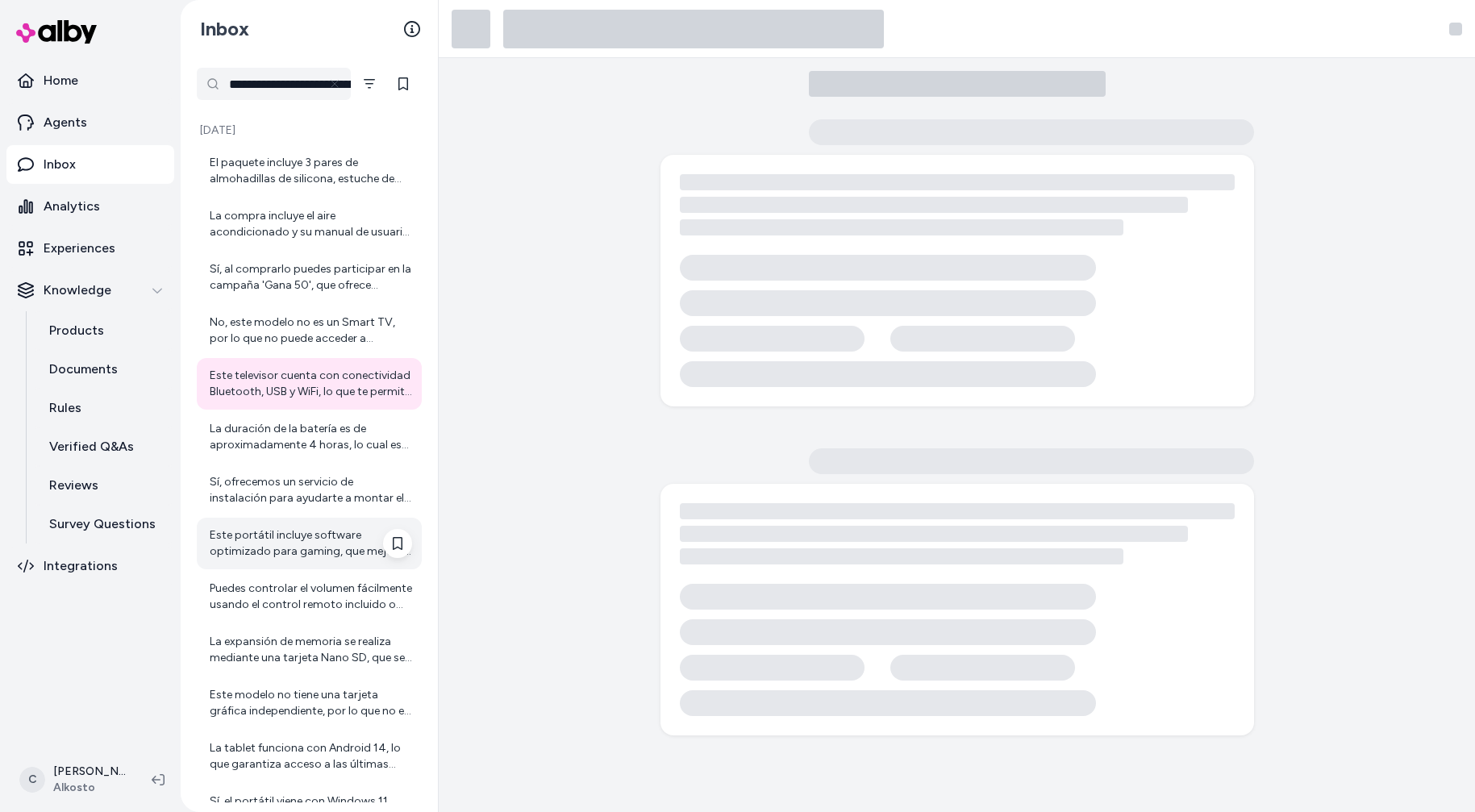
click at [262, 524] on div "Este portátil incluye software optimizado para gaming, que mejora el rendimient…" at bounding box center [309, 543] width 225 height 52
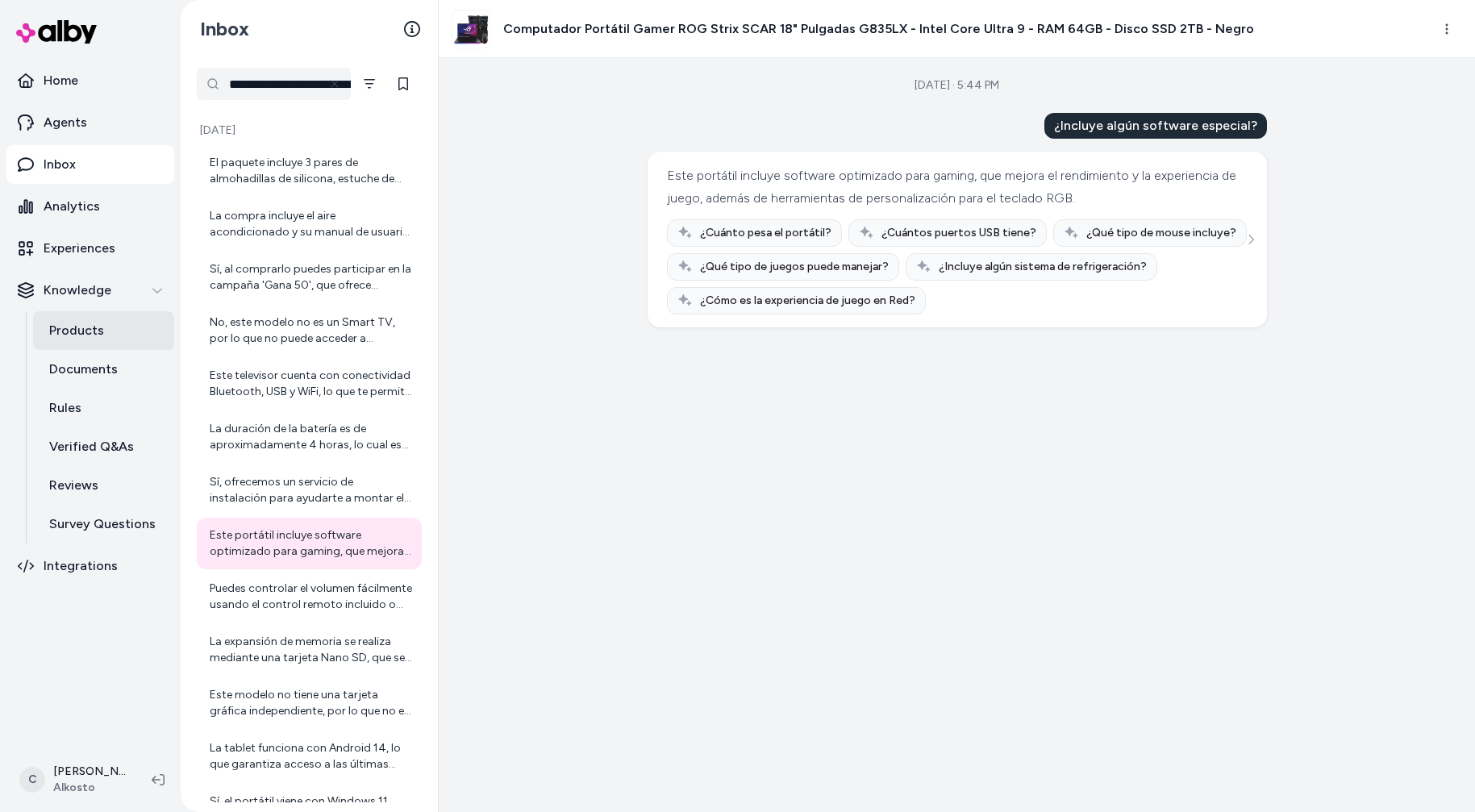
click at [88, 325] on p "Products" at bounding box center [76, 330] width 55 height 19
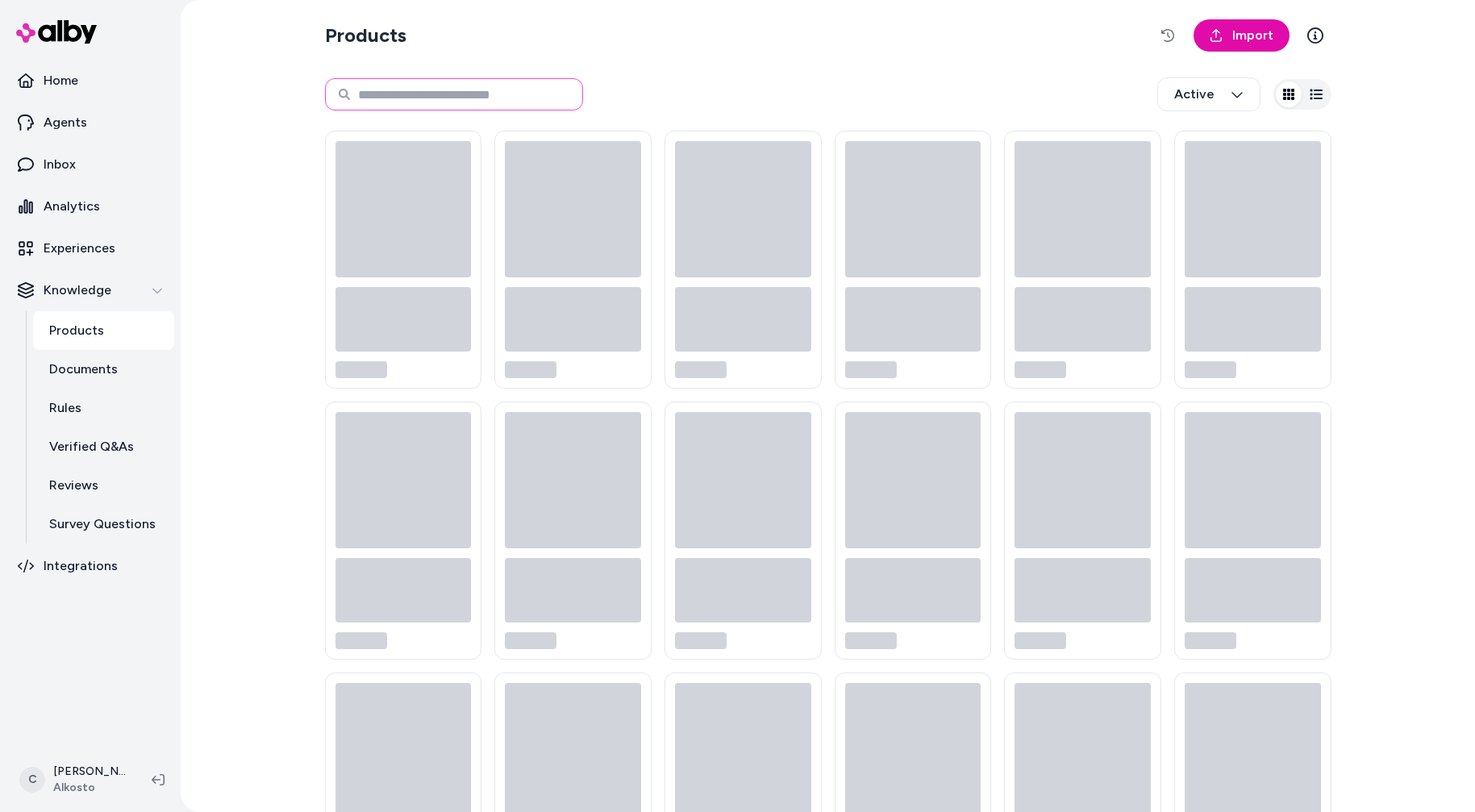
click at [464, 101] on input at bounding box center [454, 94] width 258 height 32
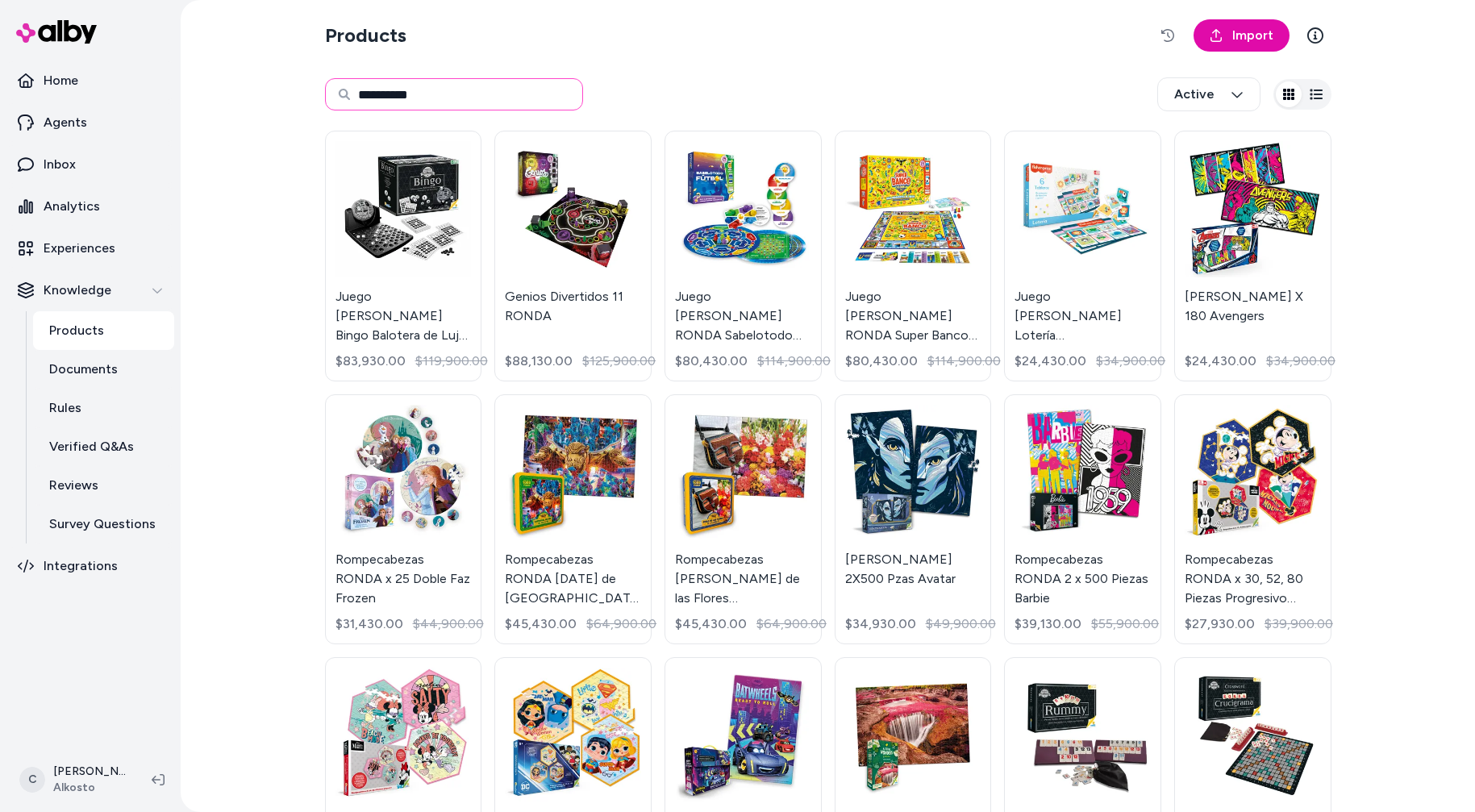
type input "**********"
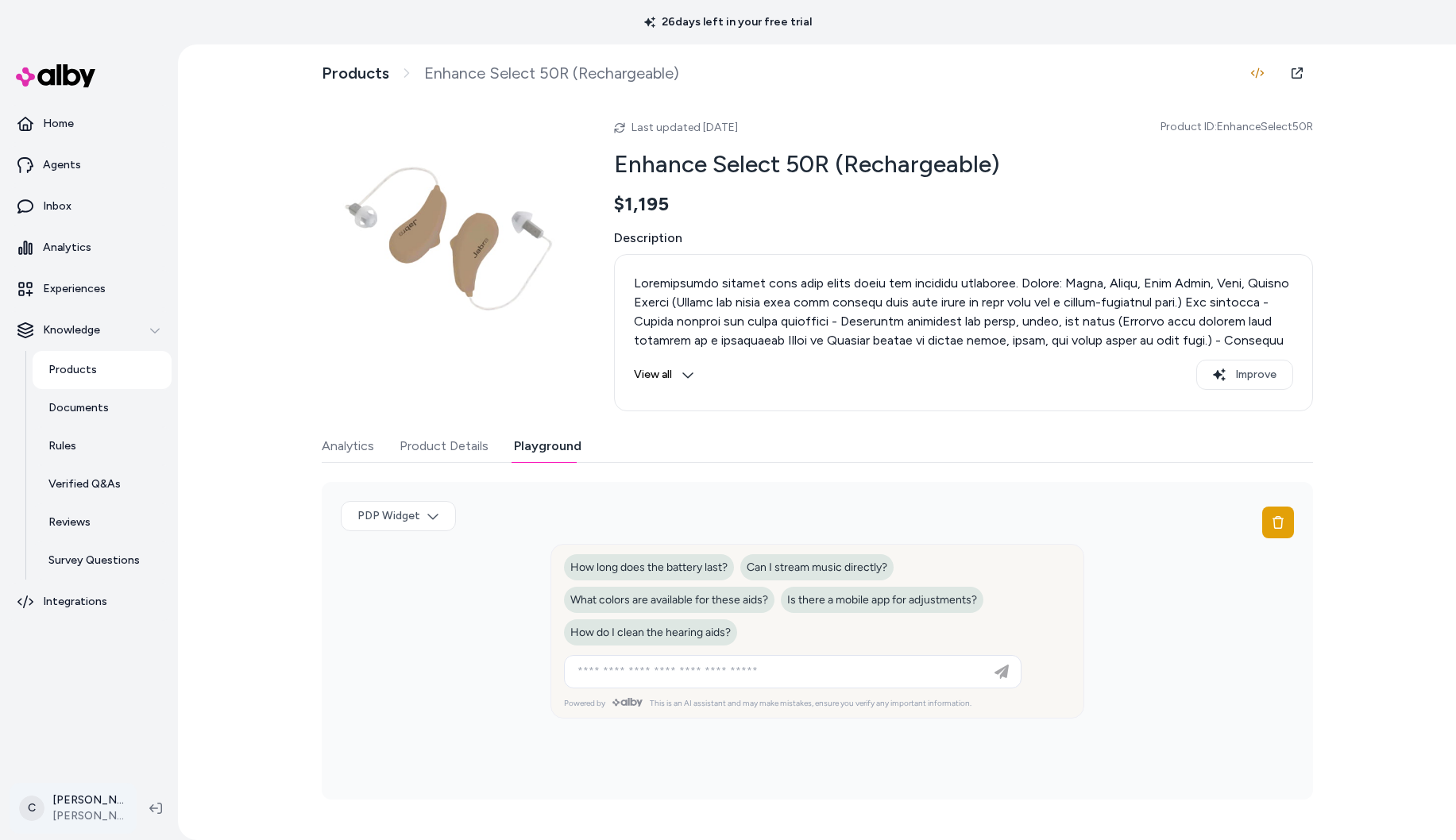
click at [79, 803] on html "26 days left in your free trial Home Agents Inbox Analytics Experiences Knowled…" at bounding box center [728, 420] width 1456 height 840
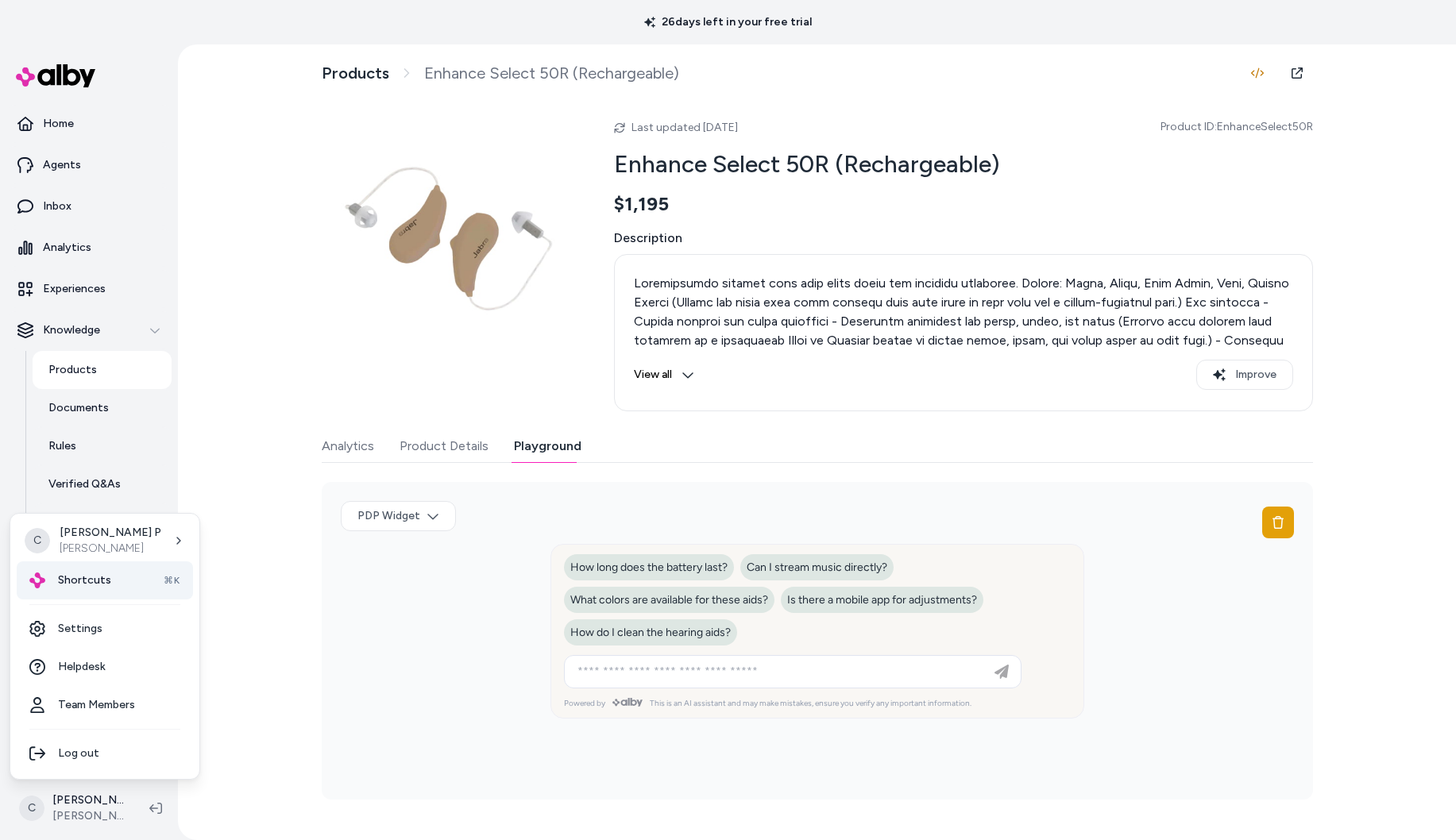
click at [99, 580] on span "Shortcuts" at bounding box center [85, 580] width 53 height 16
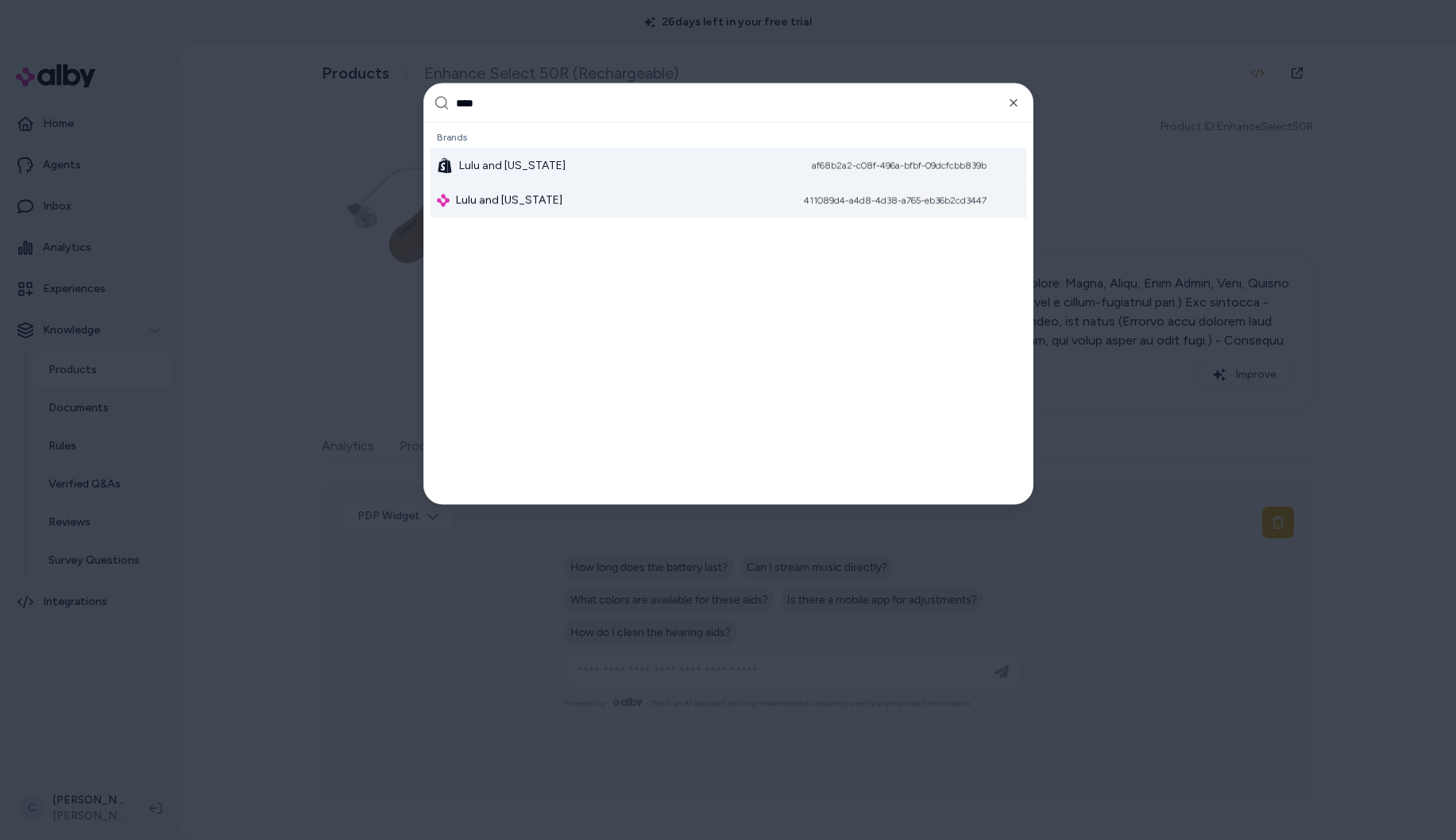
type input "****"
click at [594, 160] on div "Lulu and Georgia af68b2a2-c08f-496a-bfbf-09dcfcbb839b" at bounding box center [728, 166] width 596 height 35
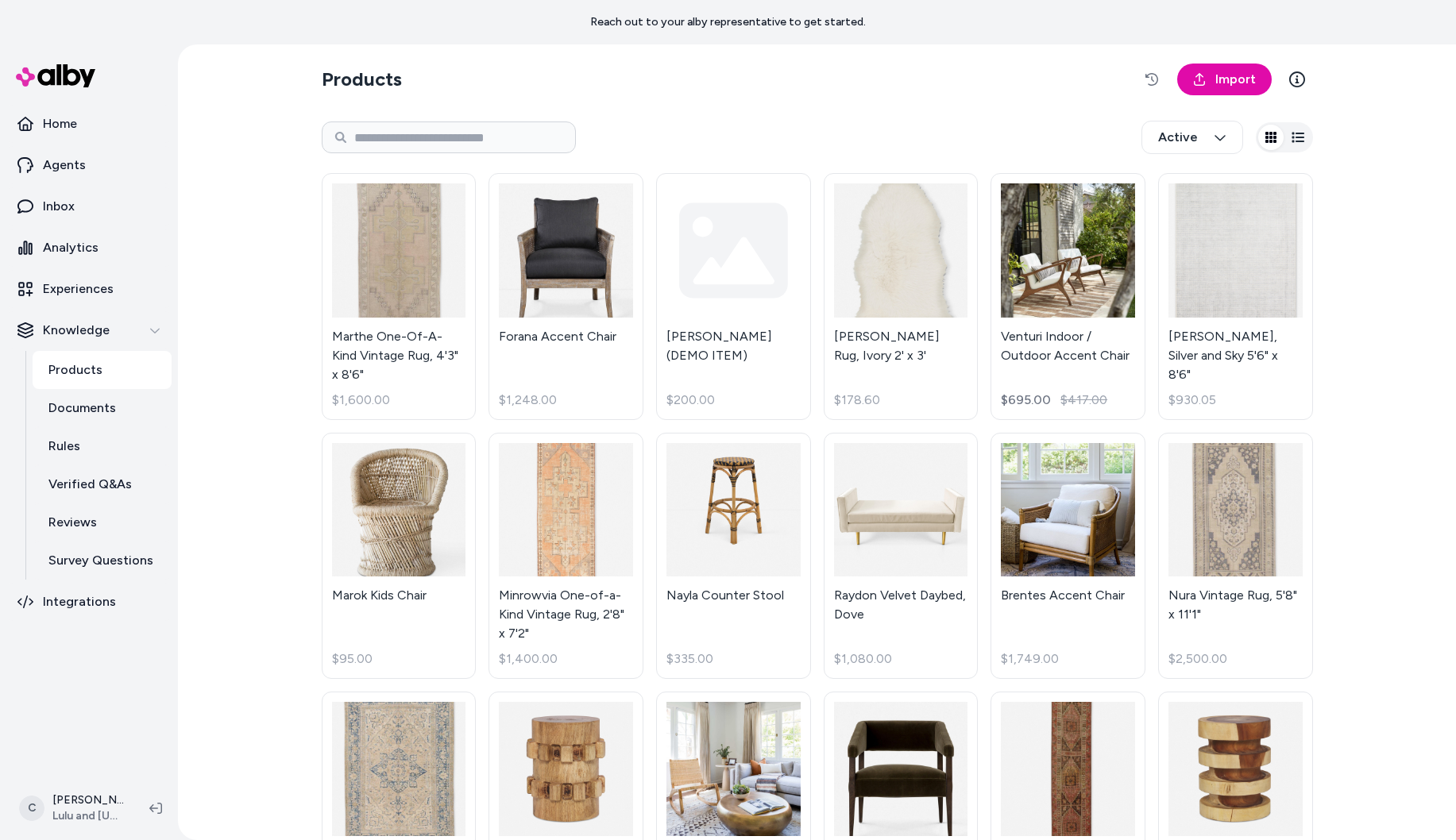
click at [92, 804] on html "Reach out to your alby representative to get started. Home Agents Inbox Analyti…" at bounding box center [728, 420] width 1456 height 840
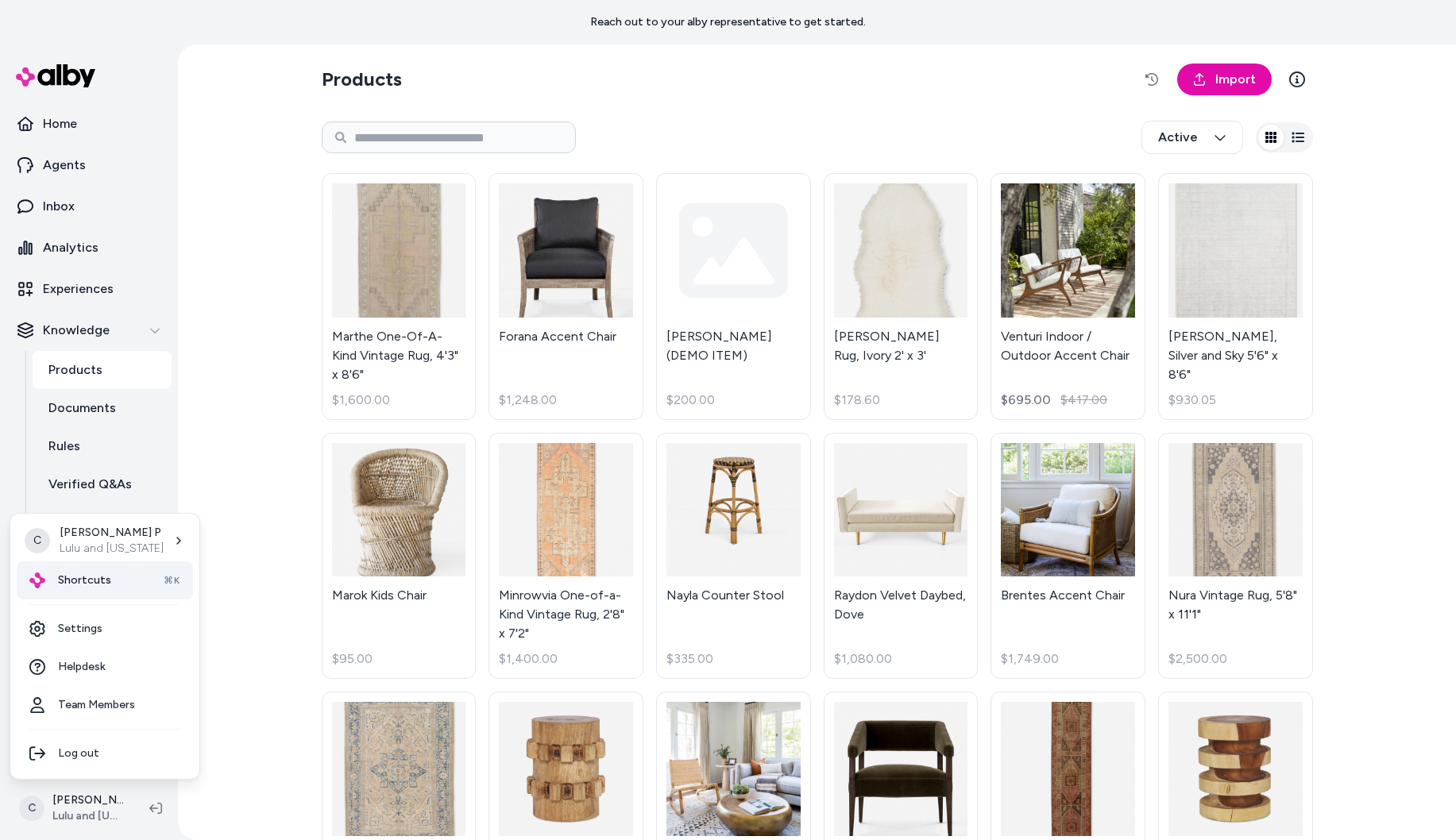
click at [110, 591] on div "Shortcuts ⌘K" at bounding box center [104, 580] width 176 height 38
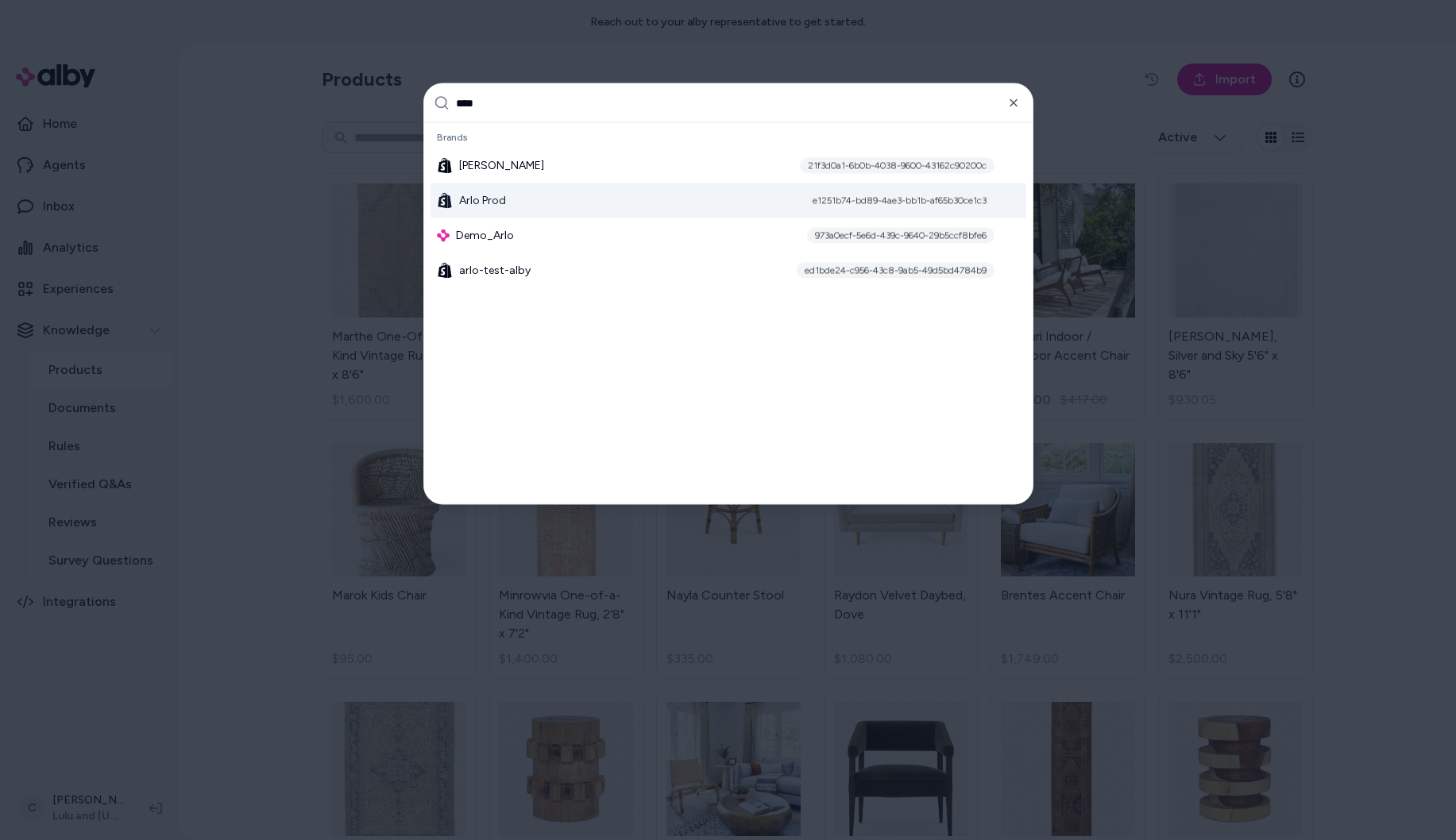
type input "****"
click at [540, 202] on div "[PERSON_NAME] Prod e1251b74-bd89-4ae3-bb1b-af65b30ce1c3" at bounding box center [728, 201] width 596 height 35
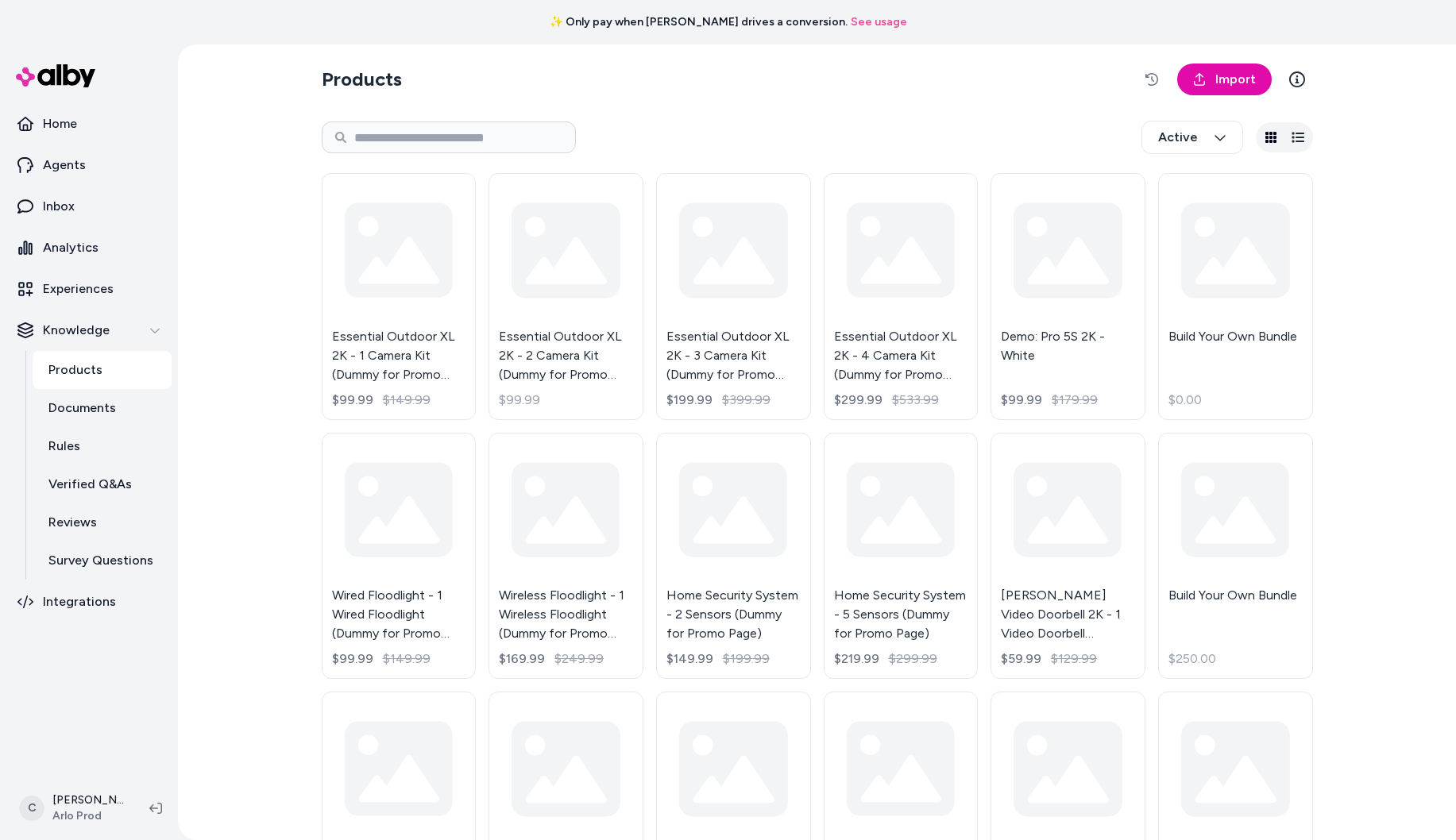
click at [838, 97] on section "Products Import" at bounding box center [817, 79] width 991 height 45
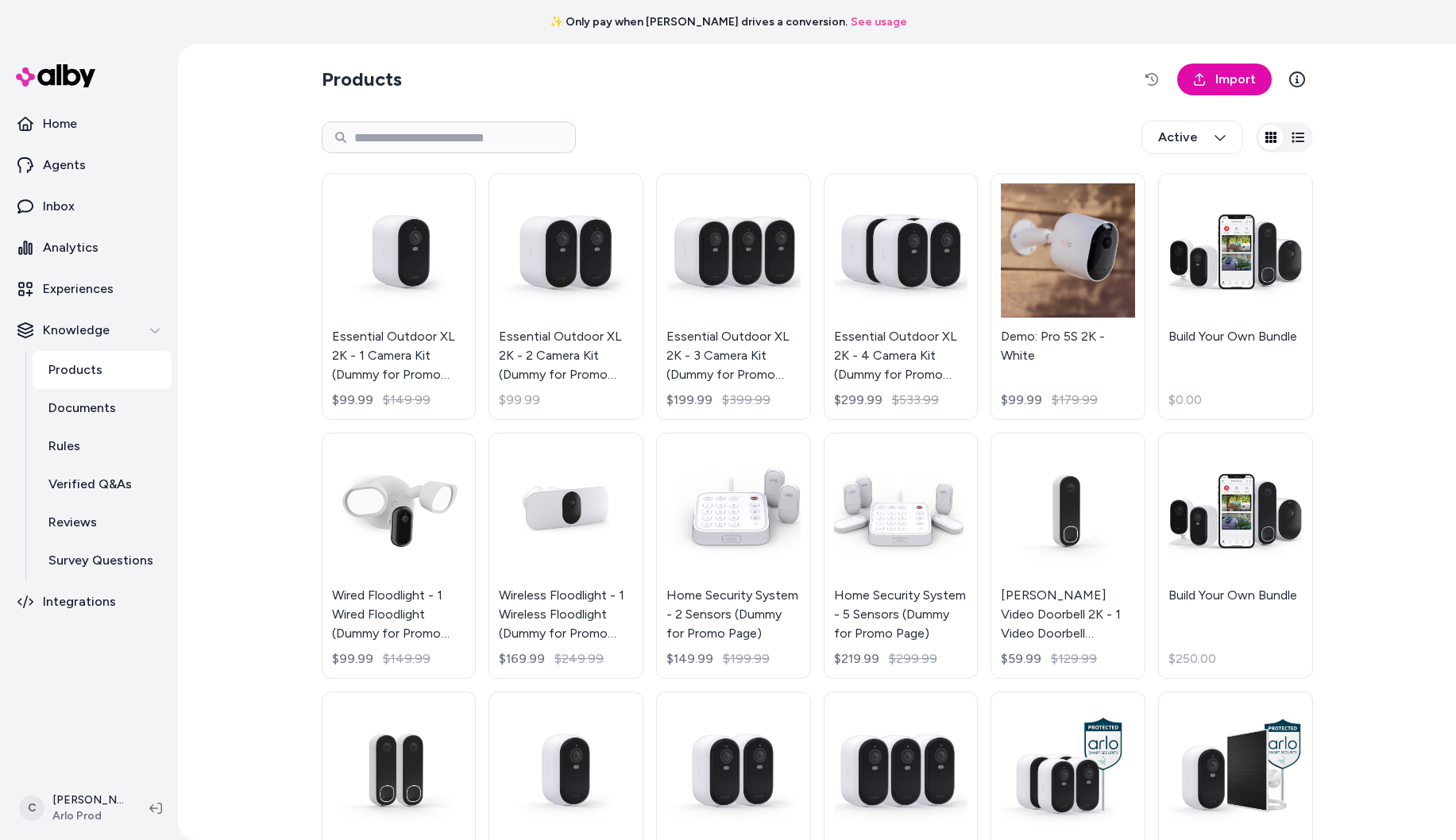
click at [236, 523] on div "Products Import Active Essential Outdoor XL 2K - 1 Camera Kit (Dummy for Promo …" at bounding box center [816, 442] width 1277 height 796
click at [74, 792] on html "✨ Only pay when [PERSON_NAME] drives a conversion. See usage Home Agents Inbox …" at bounding box center [728, 420] width 1456 height 840
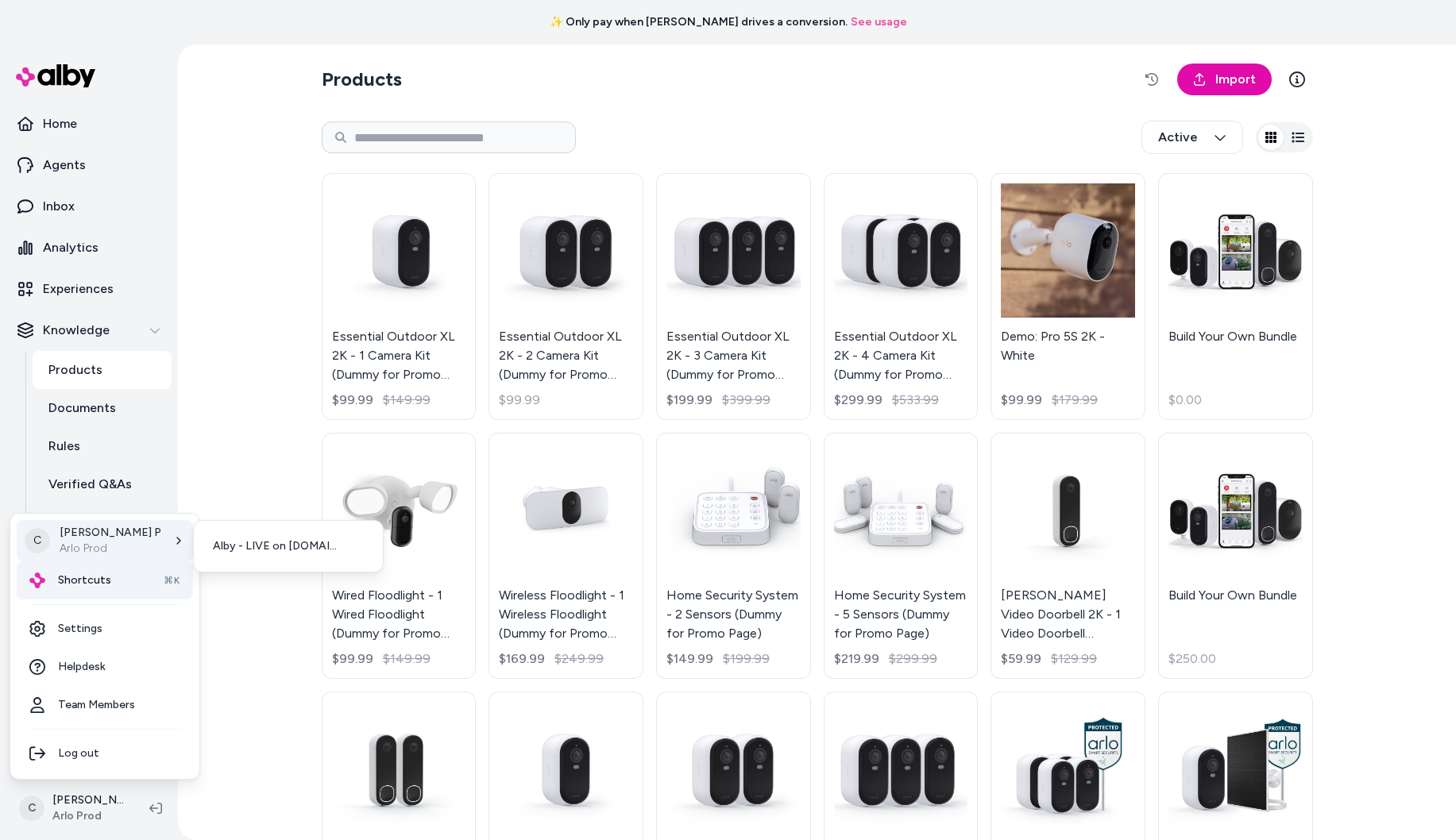
click at [103, 574] on span "Shortcuts" at bounding box center [85, 580] width 53 height 16
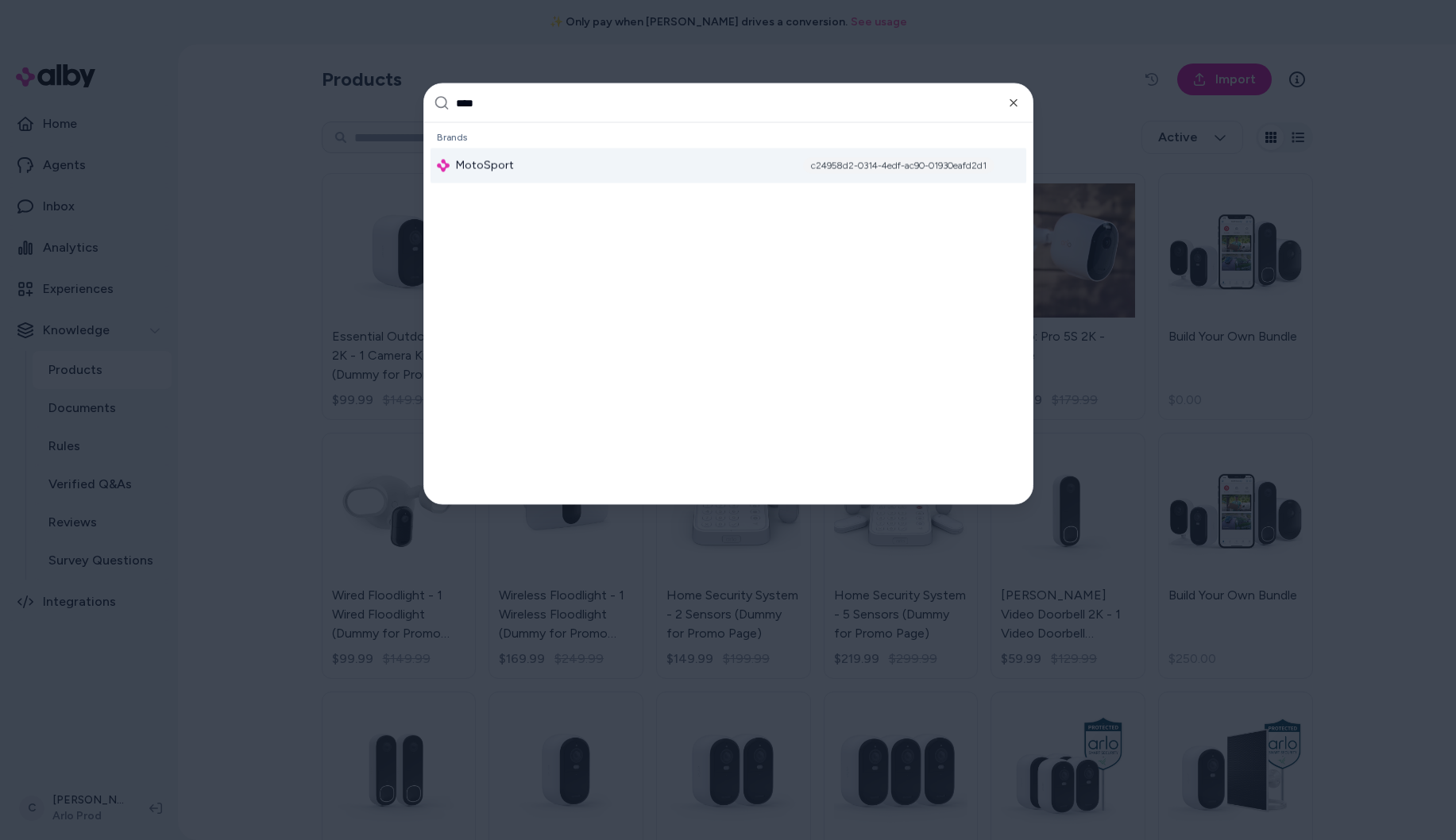
type input "****"
click at [822, 170] on div "c24958d2-0314-4edf-ac90-01930eafd2d1" at bounding box center [899, 166] width 191 height 16
